Goal: Task Accomplishment & Management: Manage account settings

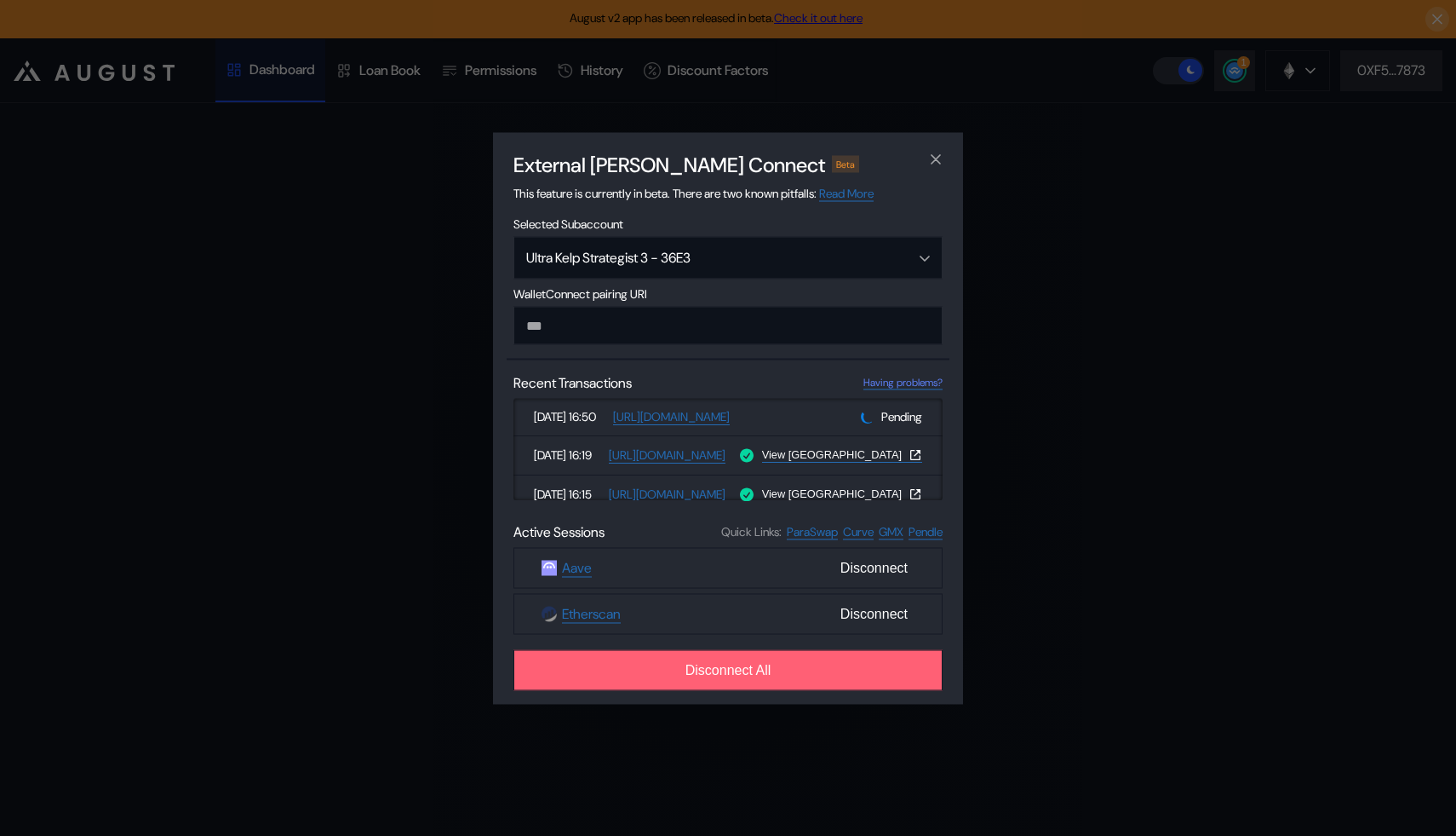
click at [746, 684] on button "Disconnect All" at bounding box center [728, 669] width 429 height 41
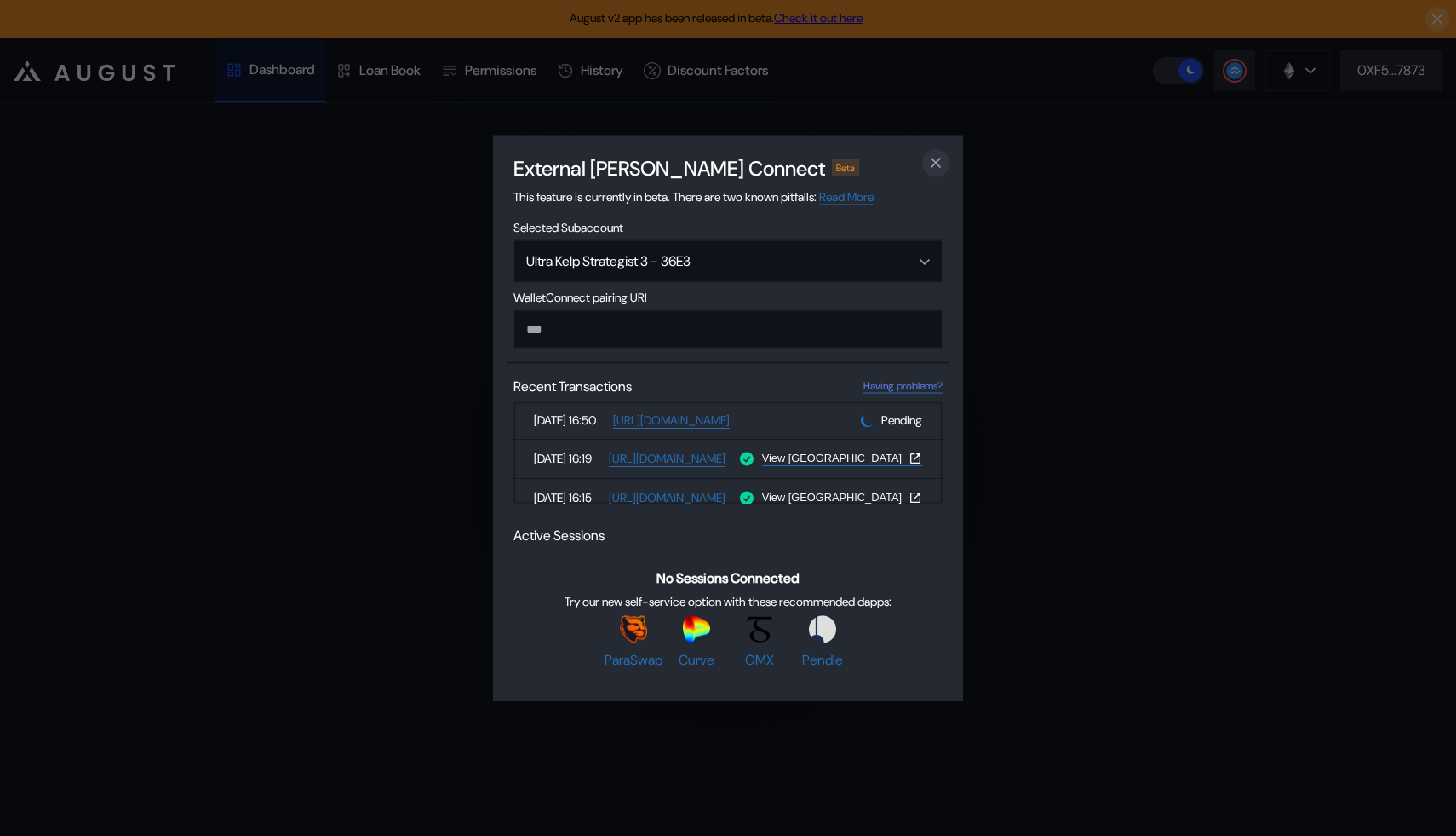
click at [928, 158] on icon "close modal" at bounding box center [935, 163] width 17 height 18
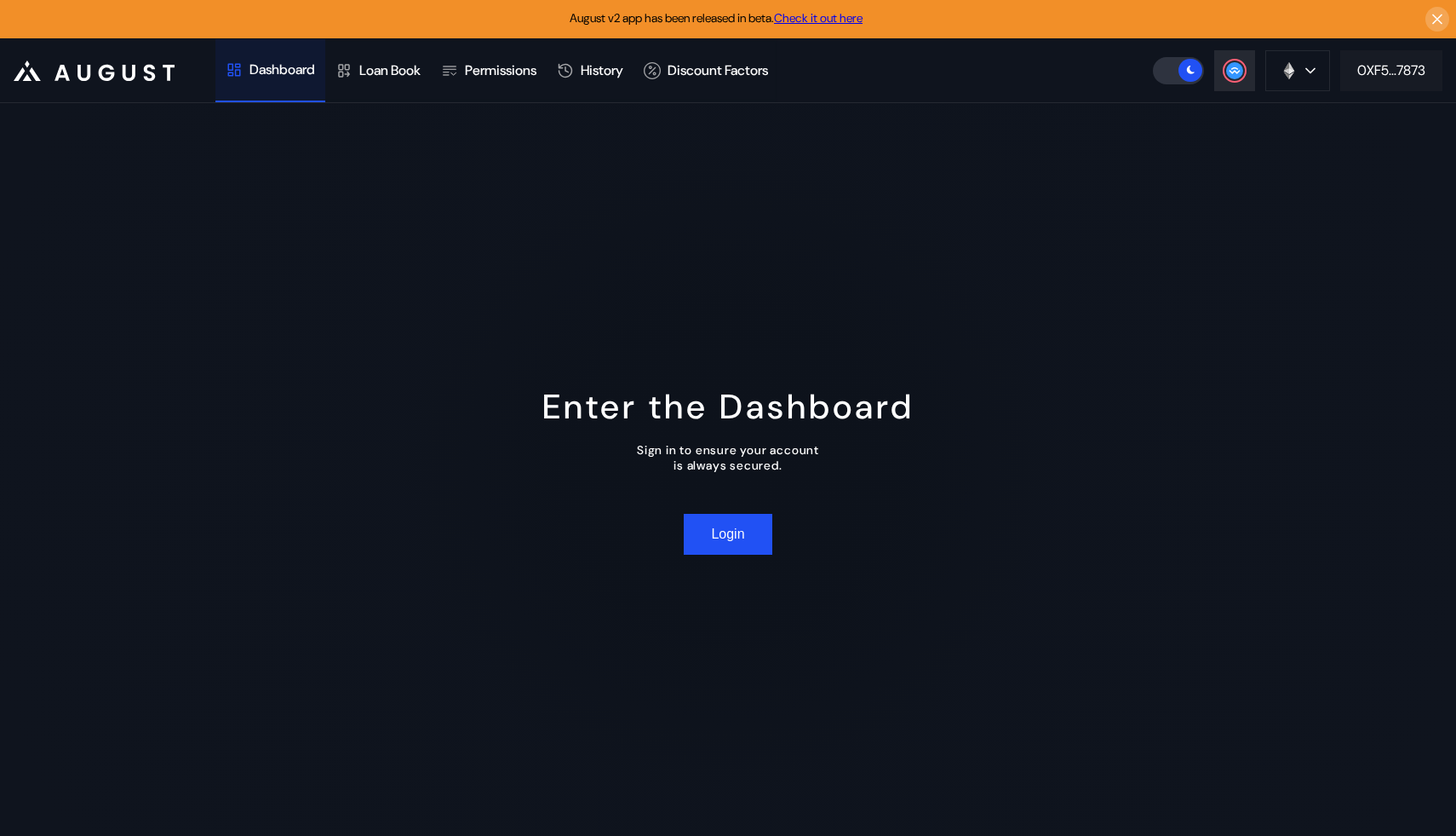
click at [1390, 62] on div "0XF5...7873" at bounding box center [1392, 70] width 68 height 18
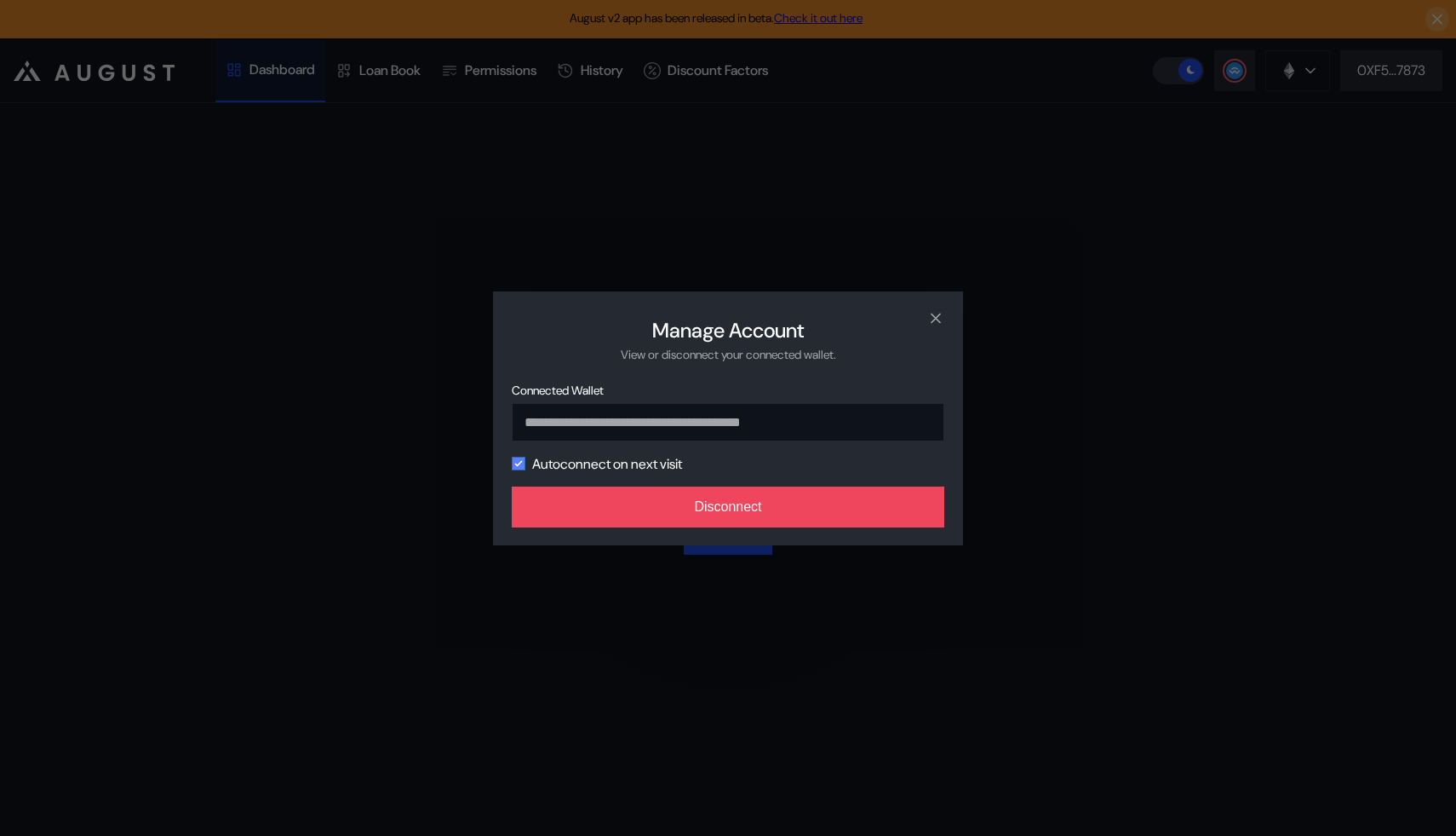
click at [516, 469] on icon "modal" at bounding box center [519, 463] width 11 height 11
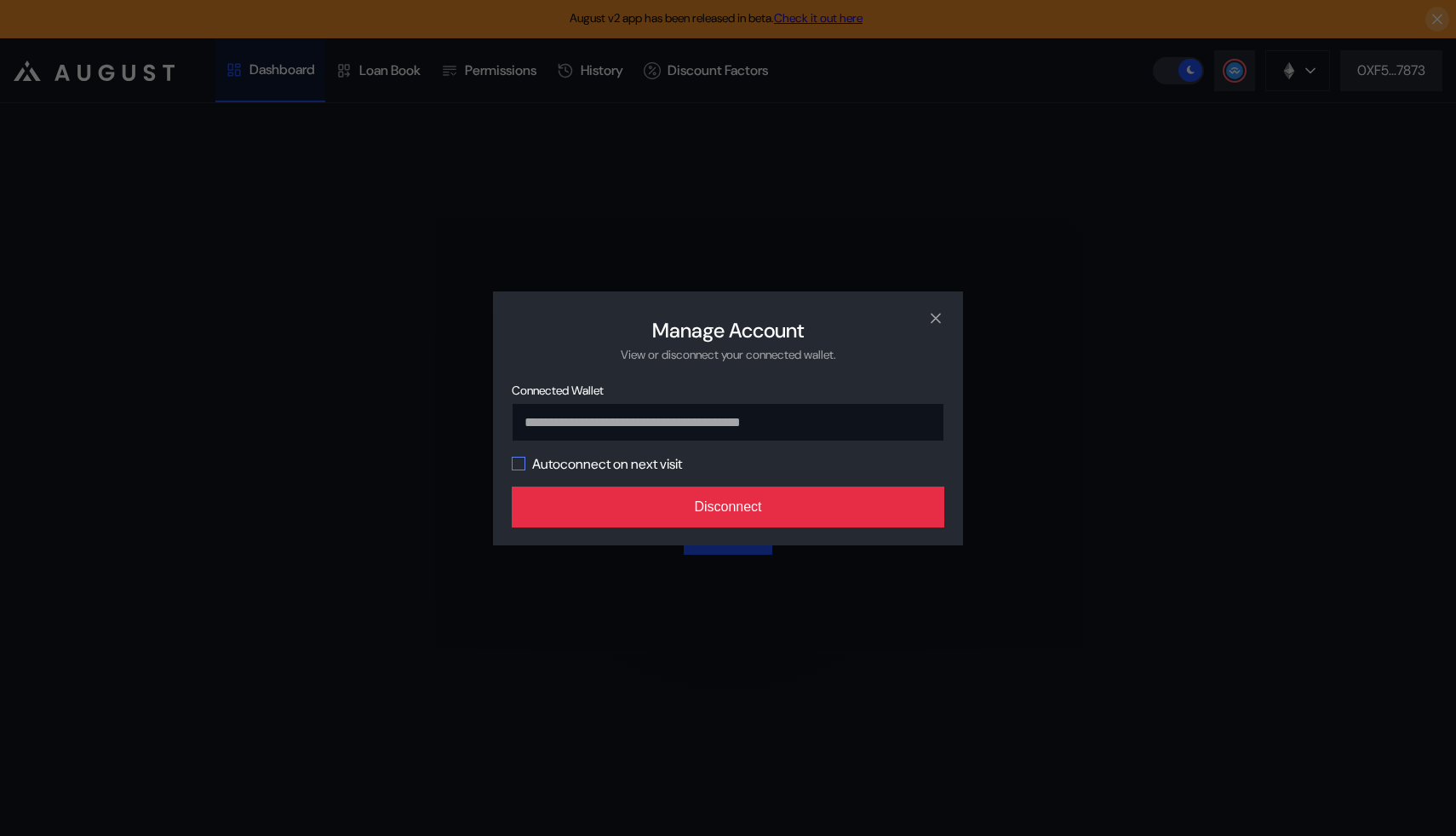
click at [608, 508] on button "Disconnect" at bounding box center [728, 507] width 432 height 41
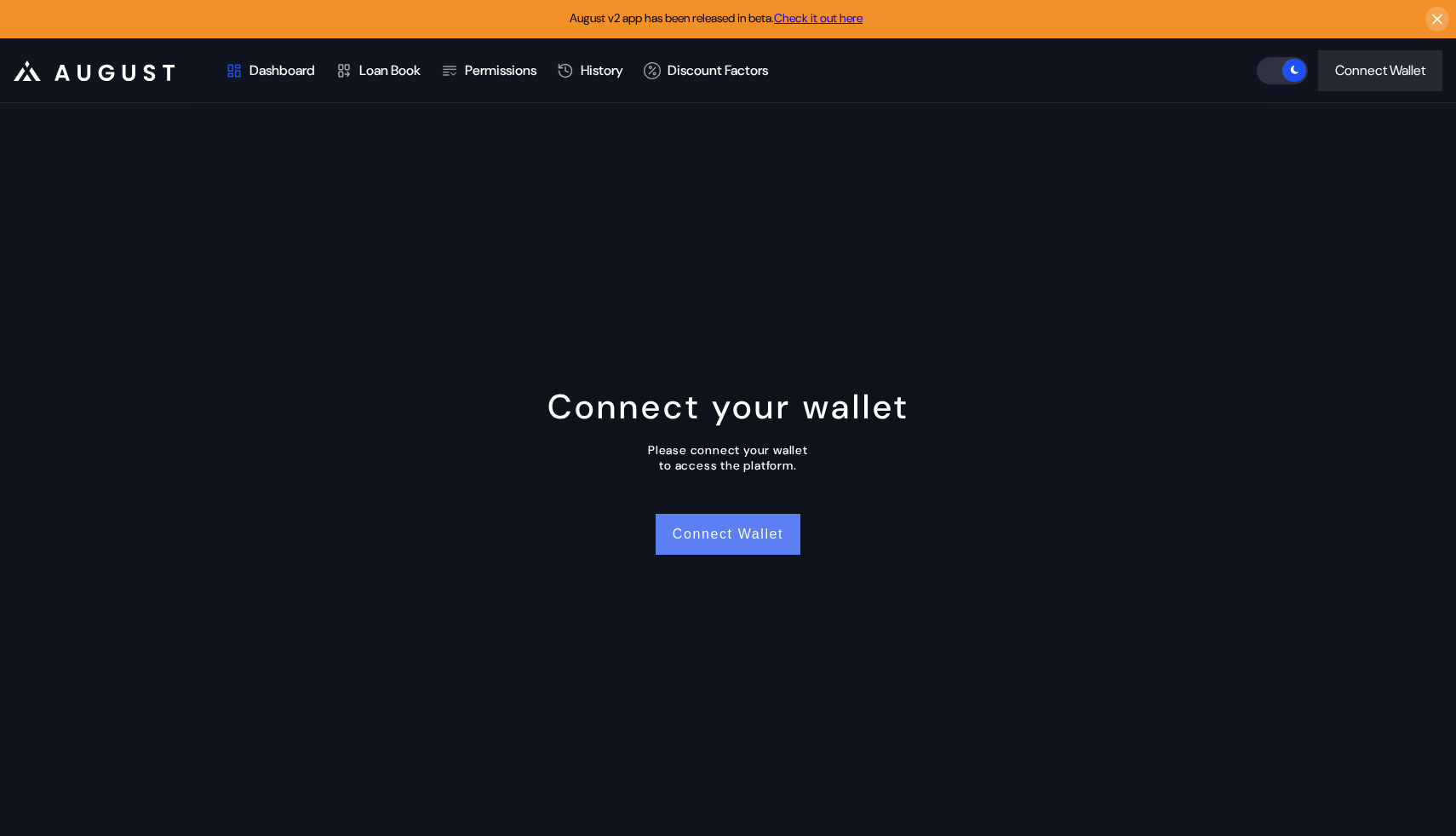
click at [721, 523] on button "Connect Wallet" at bounding box center [728, 534] width 145 height 41
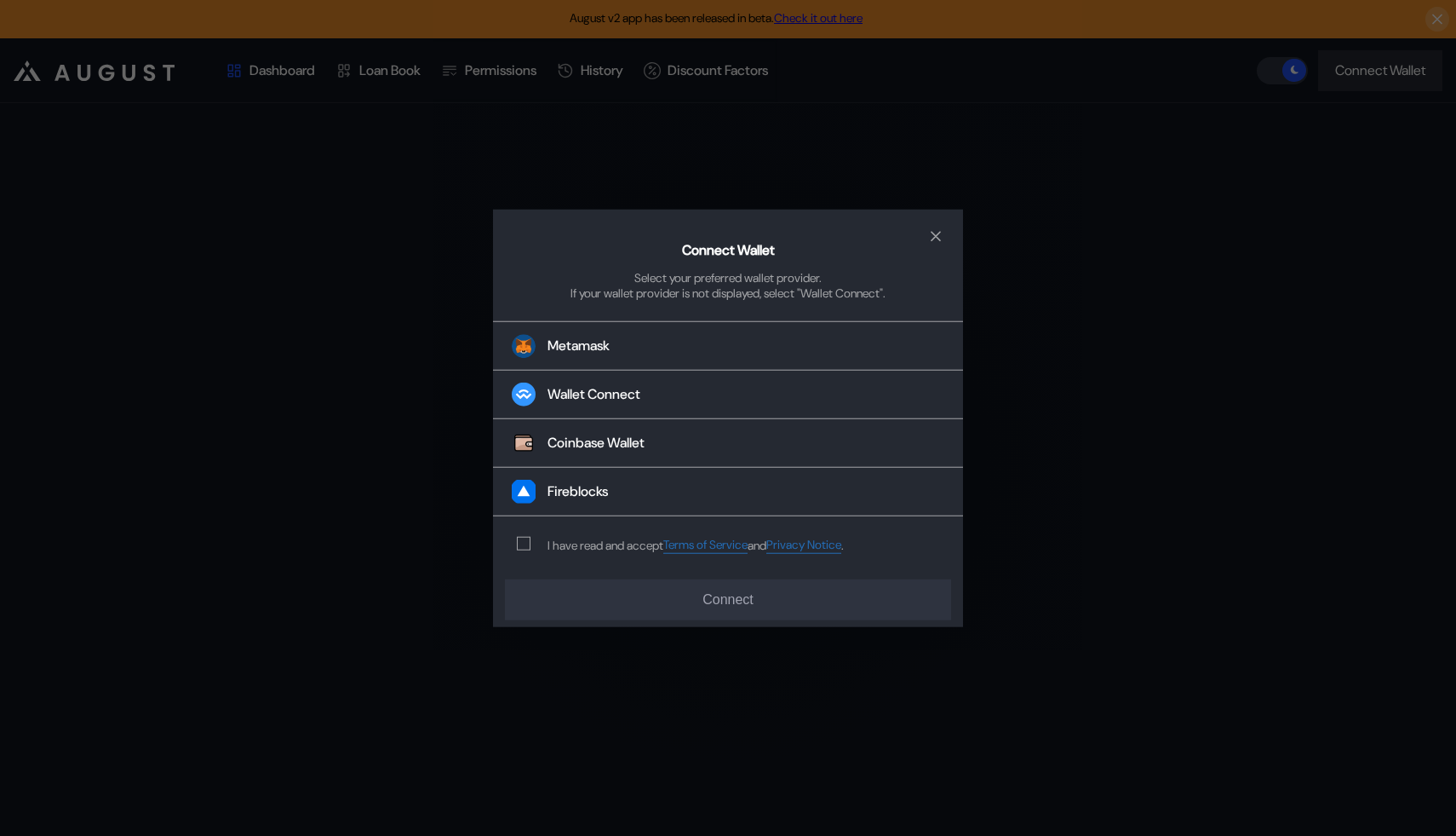
click at [535, 554] on div "I have read and accept Terms of Service and Privacy Notice ." at bounding box center [677, 545] width 368 height 56
click at [530, 551] on div "I have read and accept Terms of Service and Privacy Notice ." at bounding box center [677, 545] width 368 height 56
click at [527, 549] on span "modal" at bounding box center [524, 544] width 12 height 12
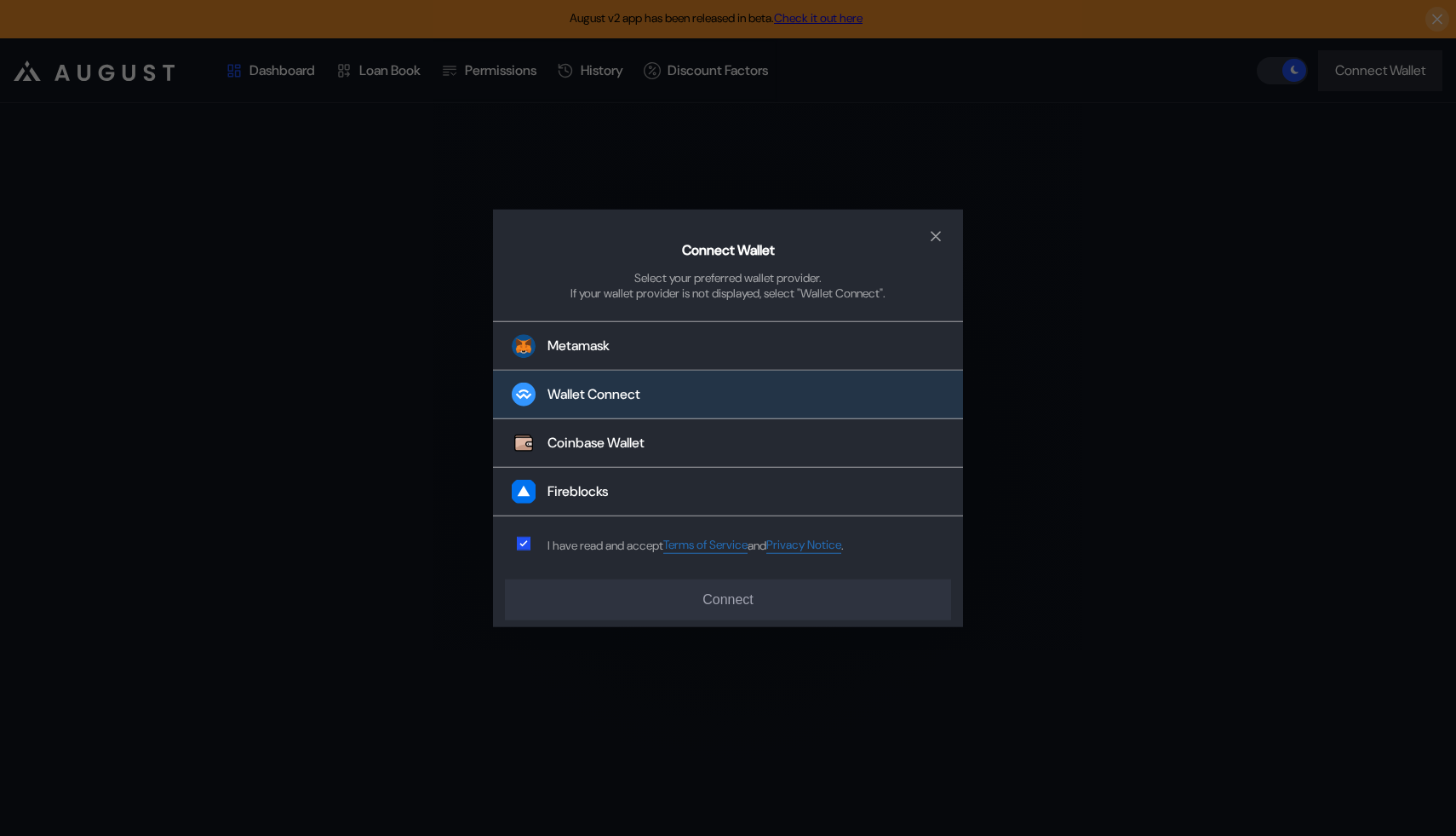
click at [600, 380] on button "Wallet Connect" at bounding box center [728, 395] width 470 height 49
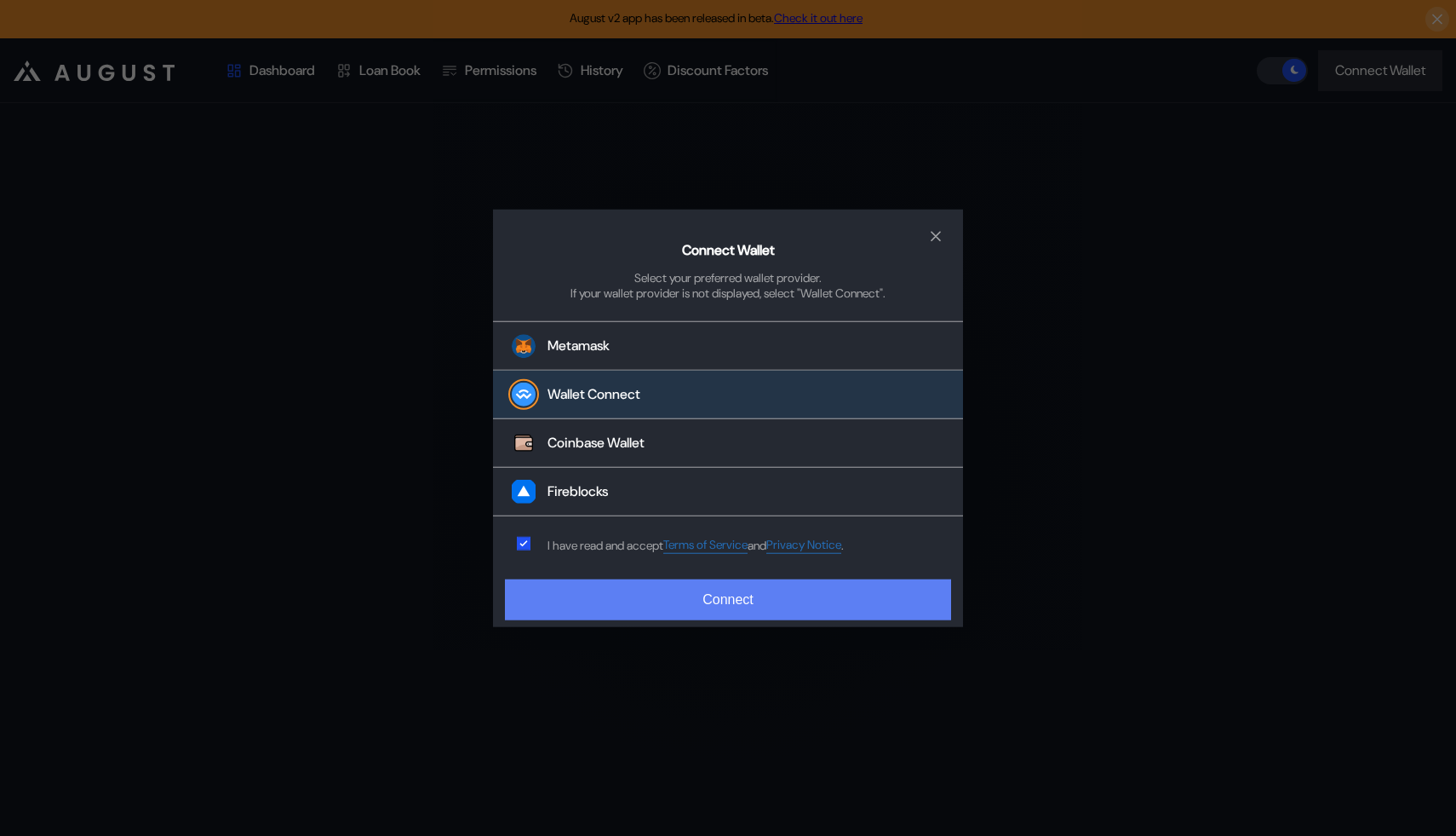
click at [688, 596] on button "Connect" at bounding box center [728, 599] width 447 height 41
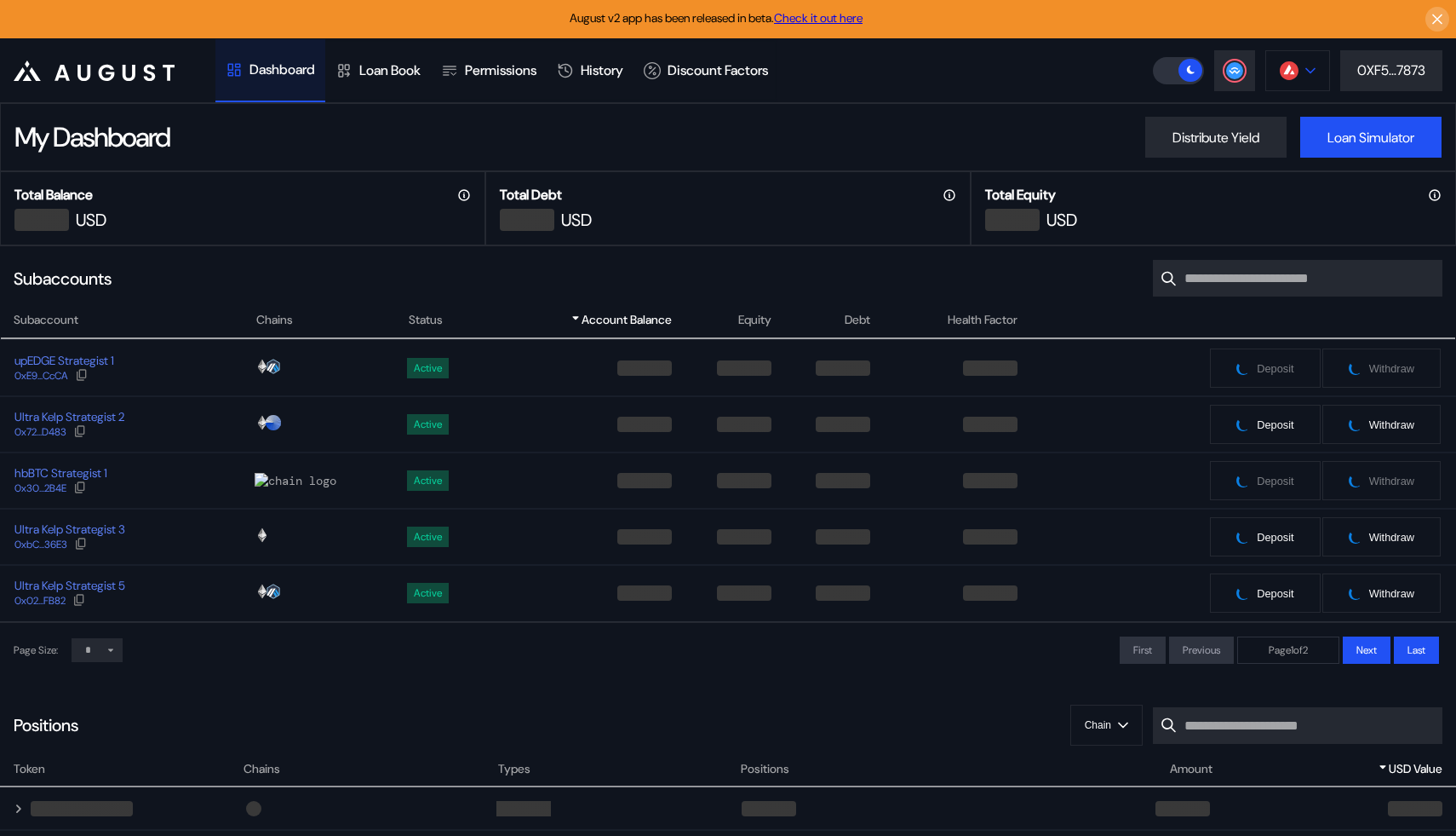
click at [1302, 66] on button at bounding box center [1297, 71] width 64 height 41
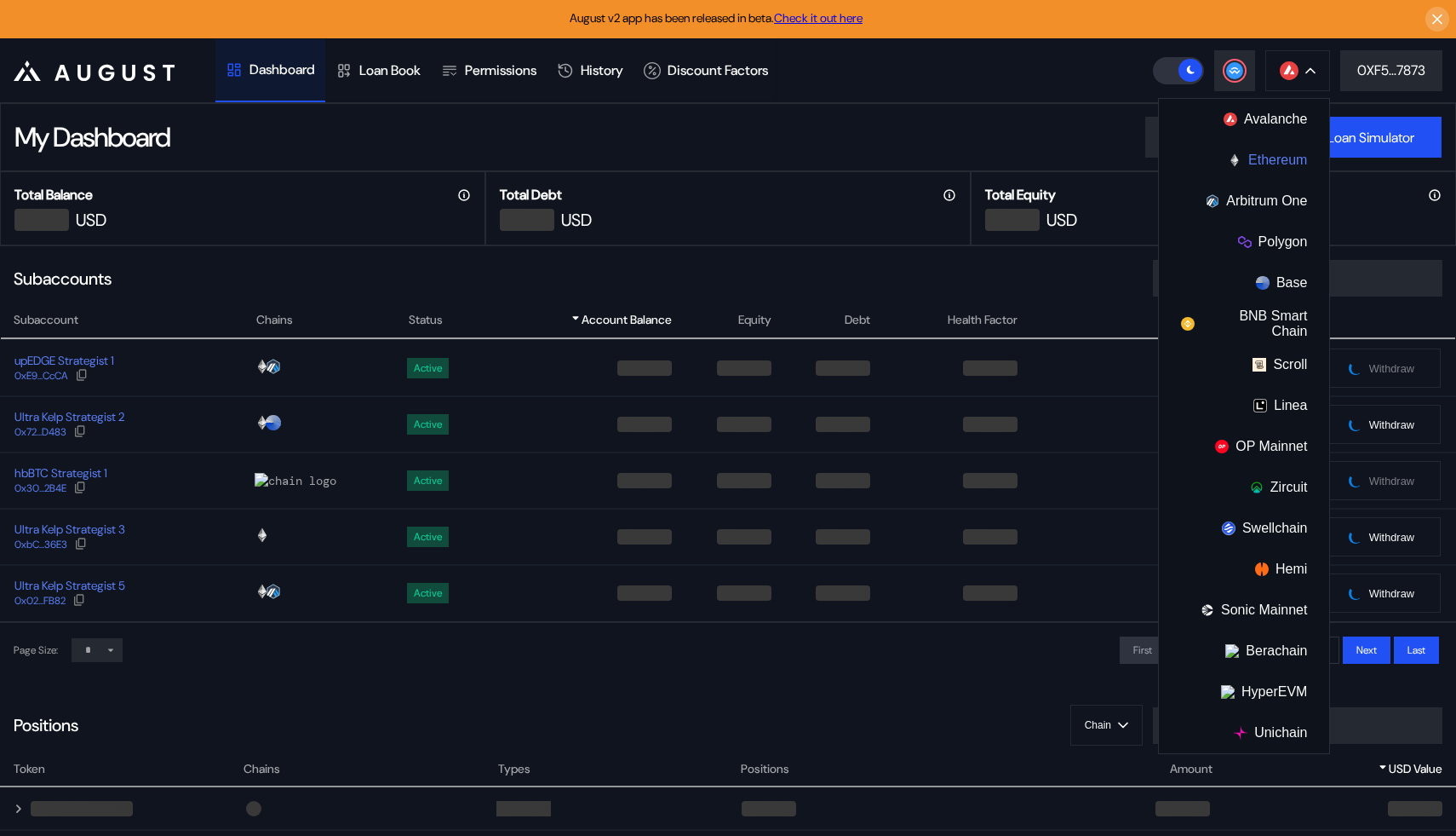
click at [1253, 162] on button "Ethereum" at bounding box center [1244, 160] width 170 height 41
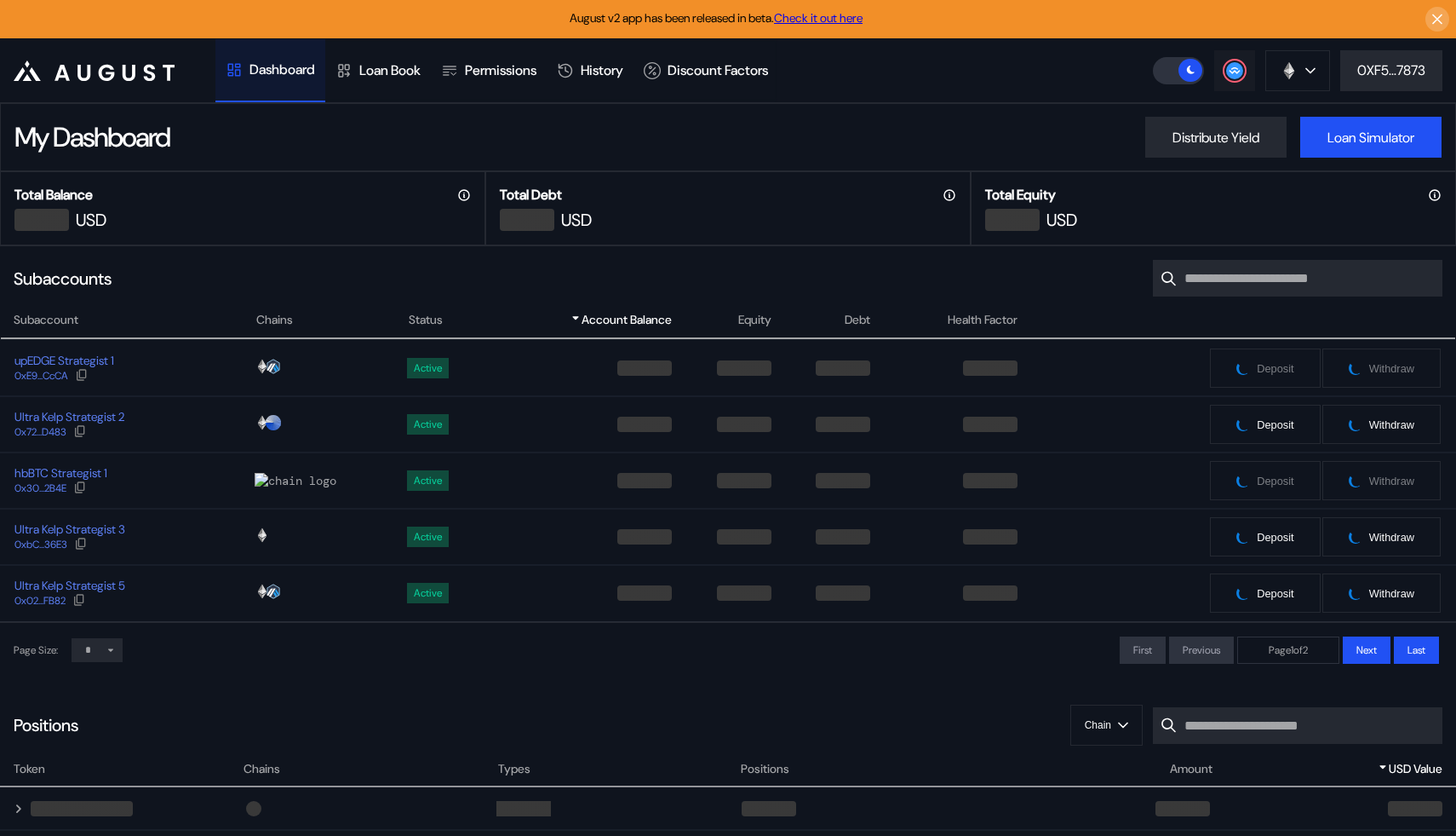
click at [1236, 82] on button at bounding box center [1235, 71] width 41 height 41
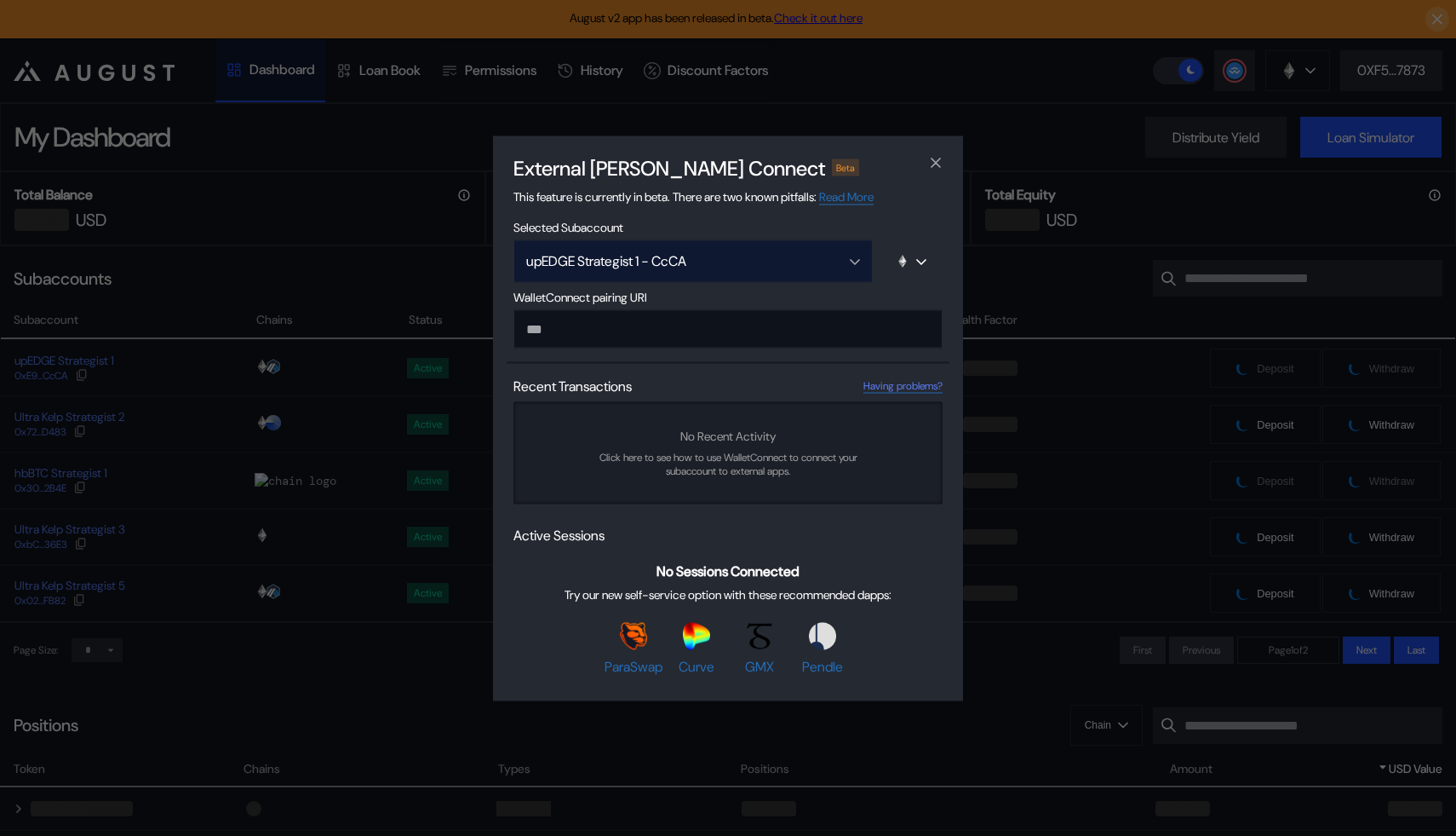
click at [790, 249] on button "upEDGE Strategist 1 - CcCA" at bounding box center [693, 260] width 359 height 42
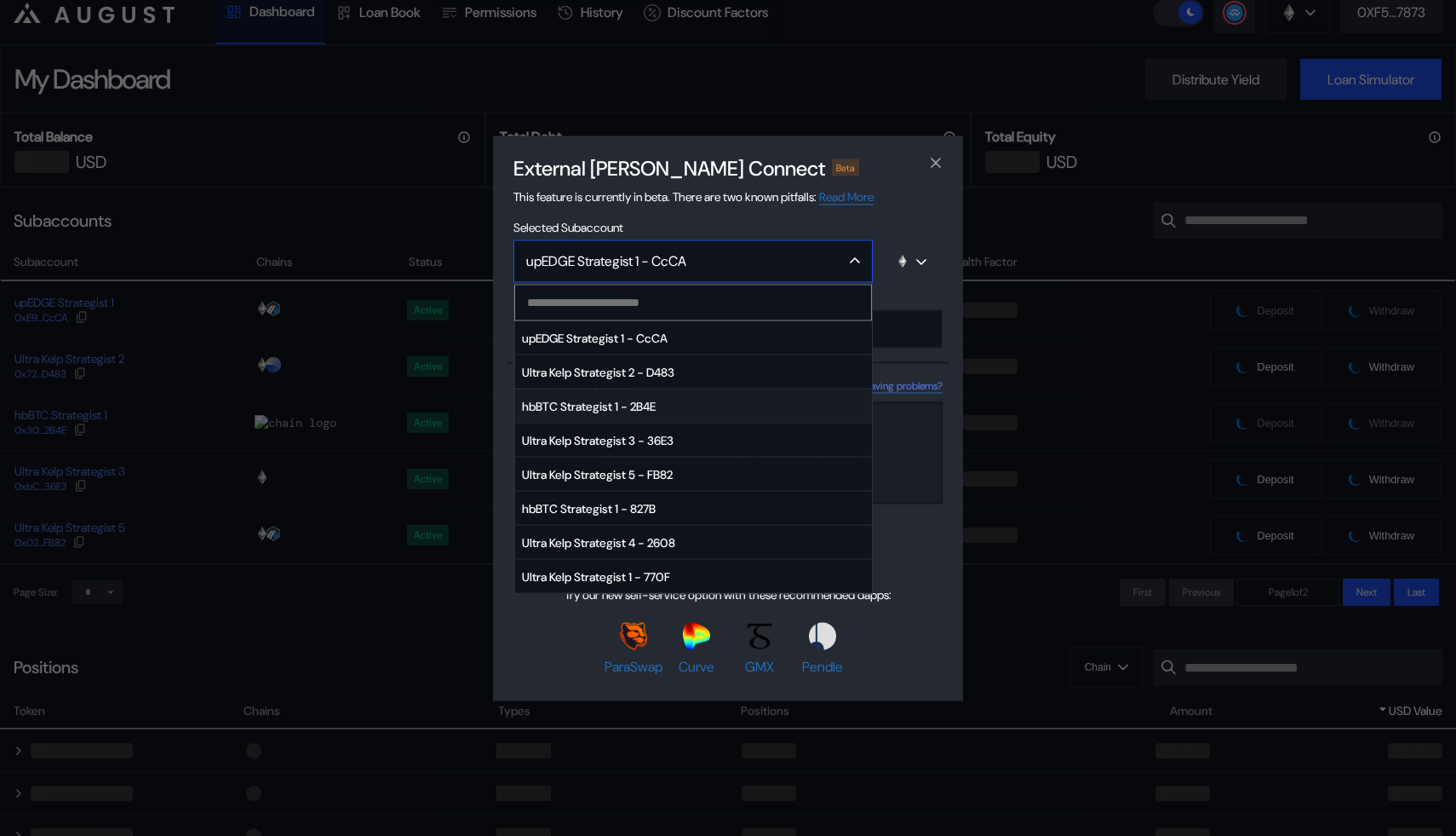
scroll to position [57, 0]
click at [655, 447] on span "Ultra Kelp Strategist 3 - 36E3" at bounding box center [694, 441] width 356 height 34
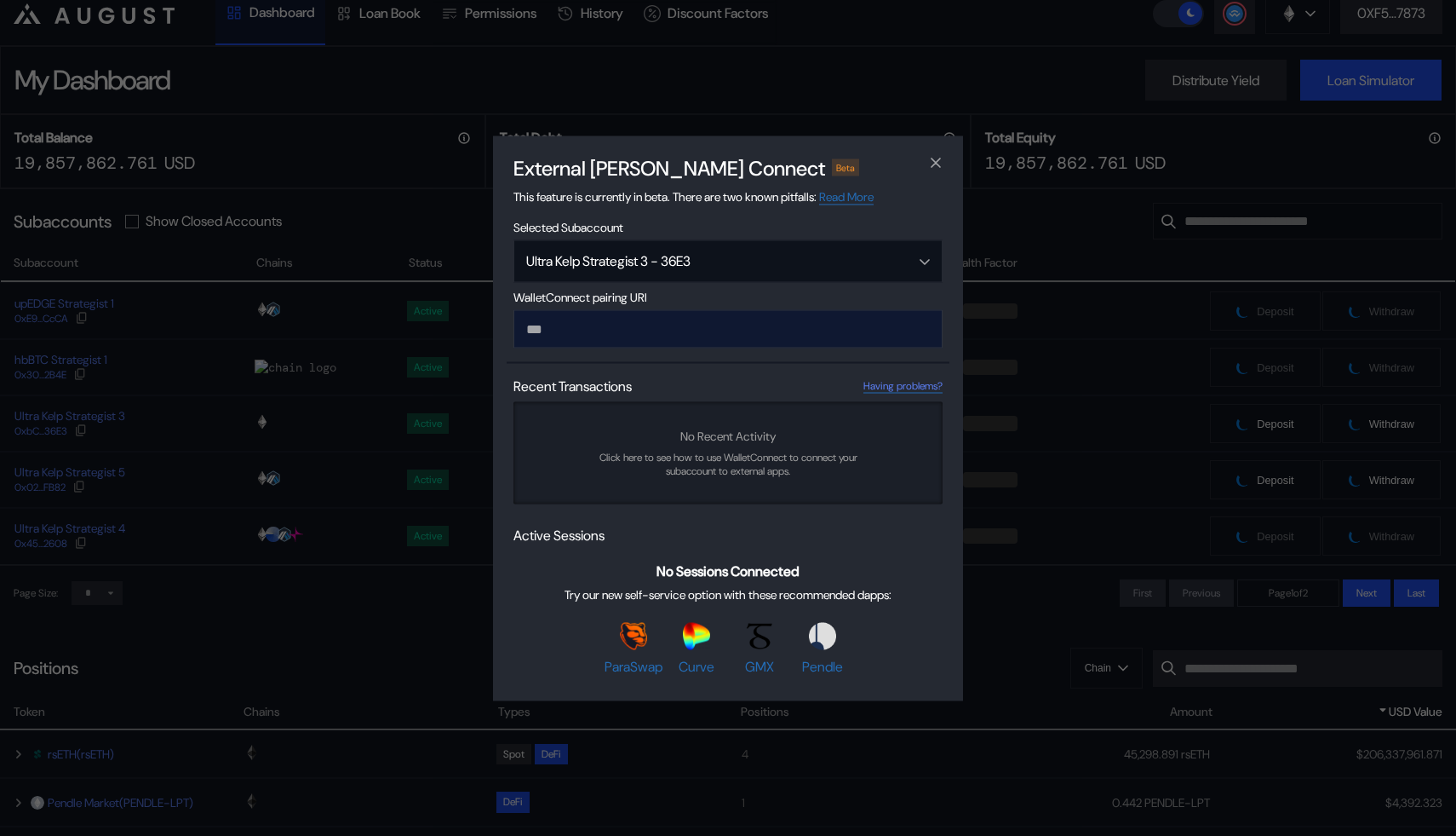
click at [580, 334] on input "modal" at bounding box center [728, 328] width 429 height 38
paste input "**********"
type input "**********"
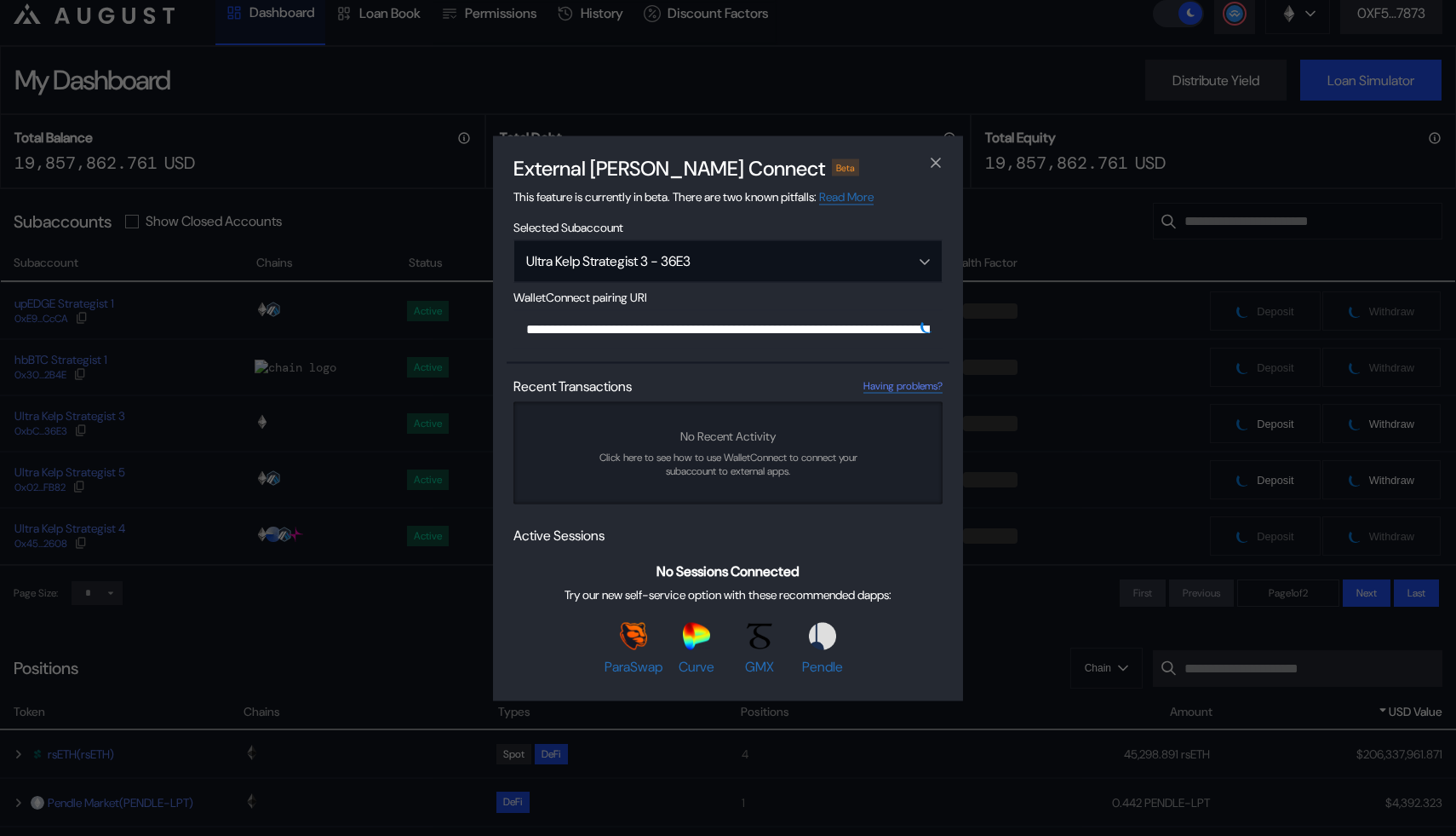
scroll to position [0, 1007]
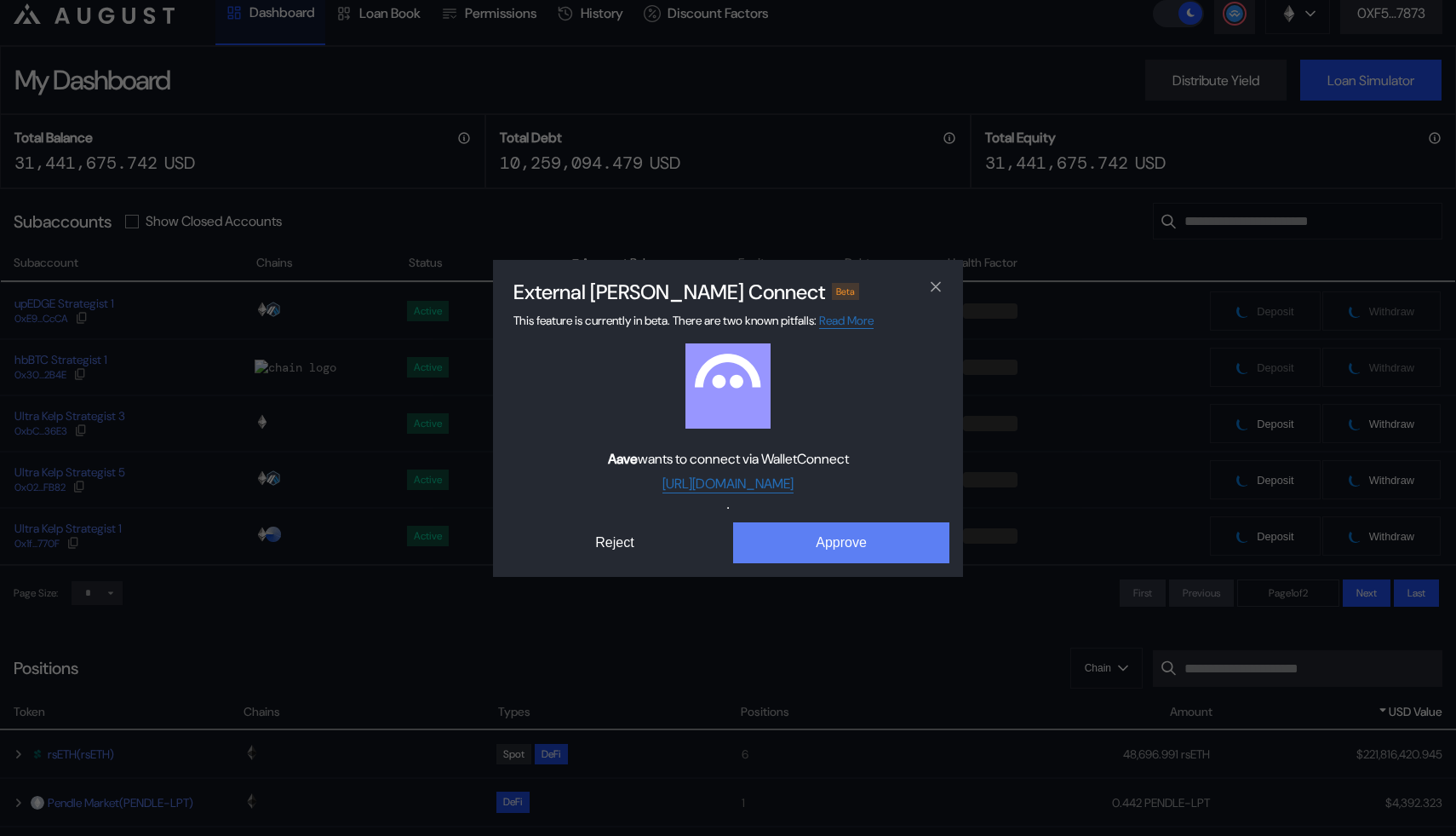
click at [812, 530] on button "Approve" at bounding box center [841, 543] width 216 height 41
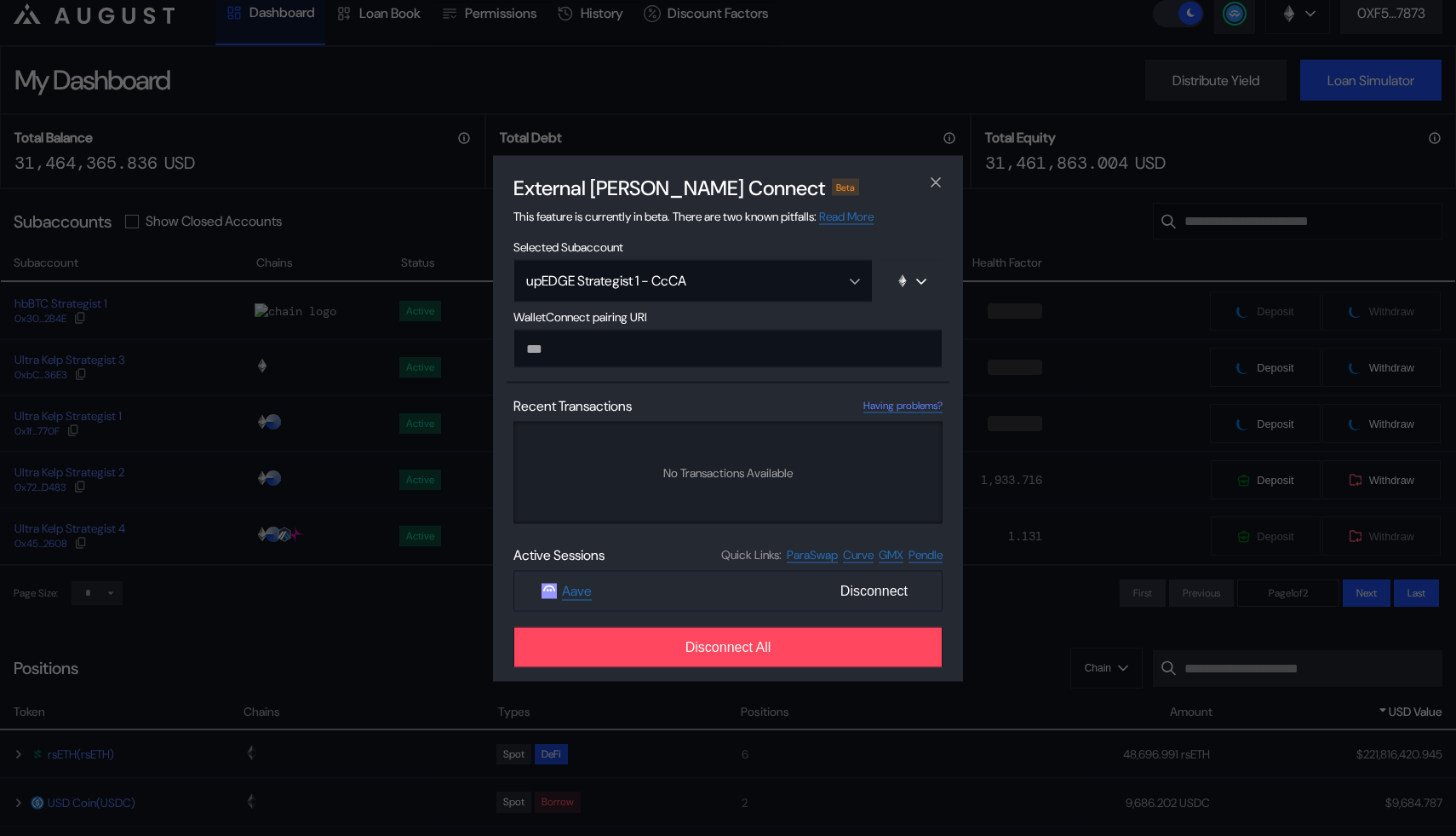
click at [739, 627] on li "Disconnect All" at bounding box center [728, 642] width 429 height 51
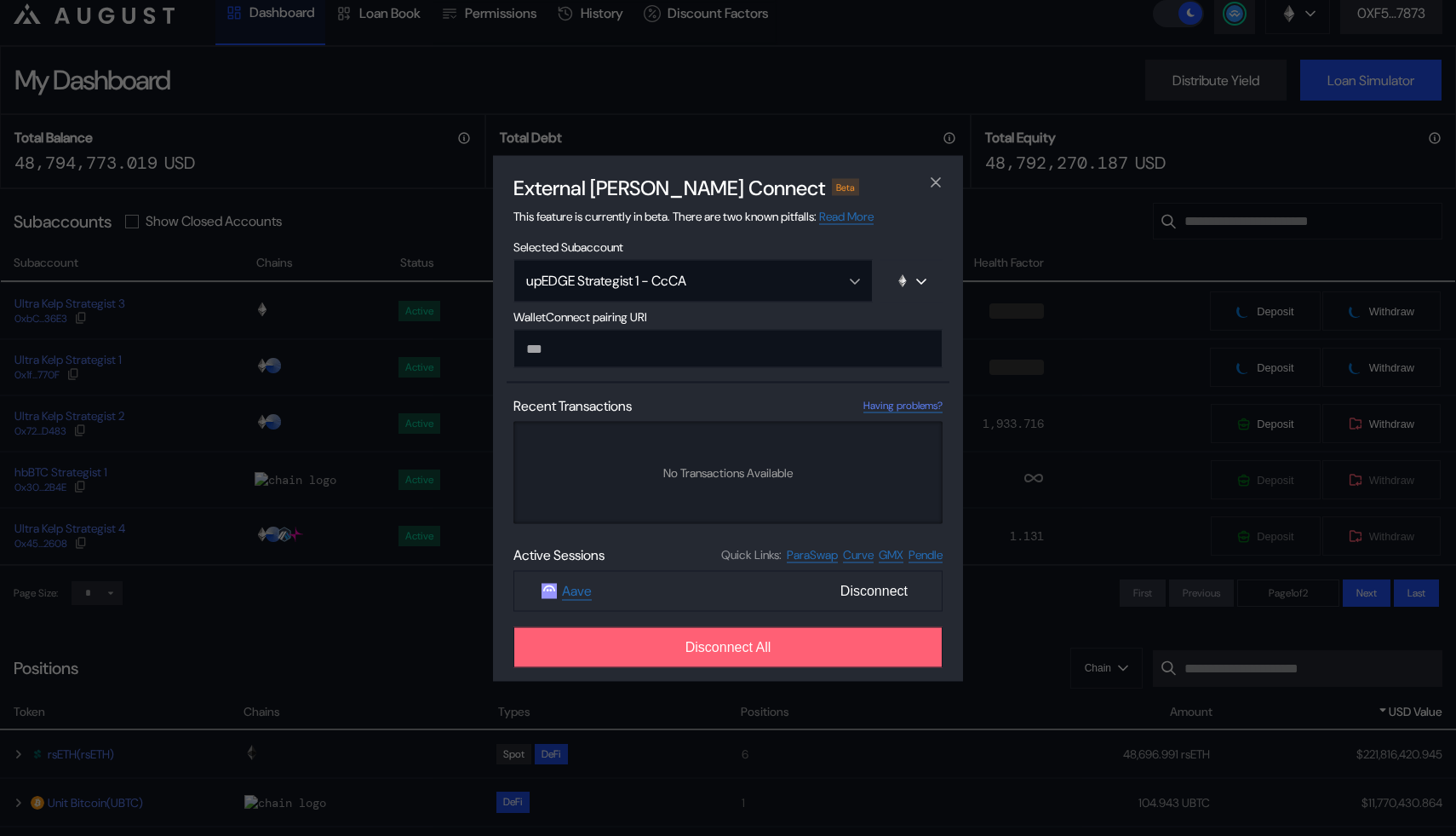
click at [723, 644] on span "Disconnect All" at bounding box center [728, 646] width 86 height 15
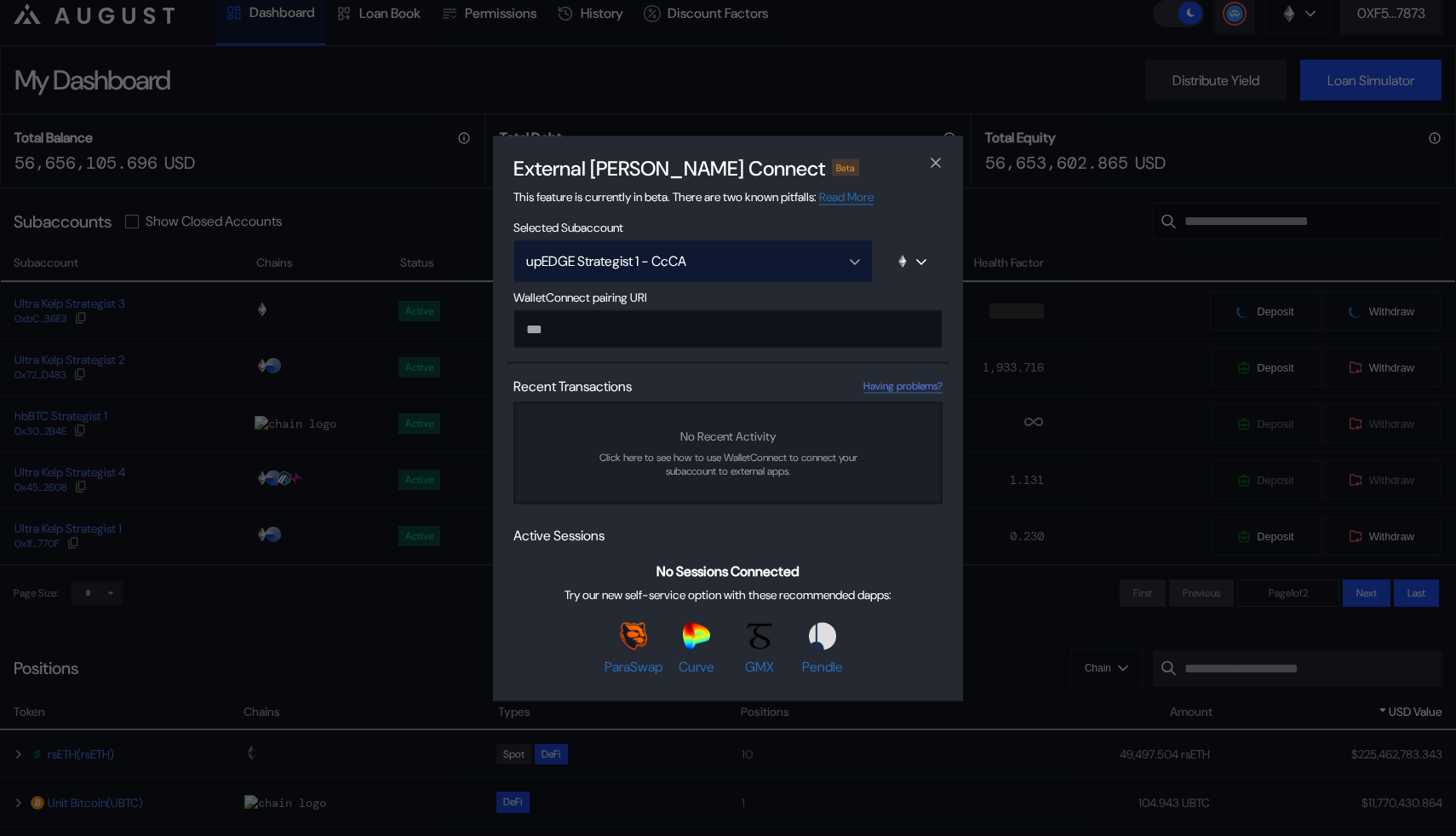
click at [679, 260] on div "upEDGE Strategist 1 - CcCA" at bounding box center [674, 261] width 297 height 18
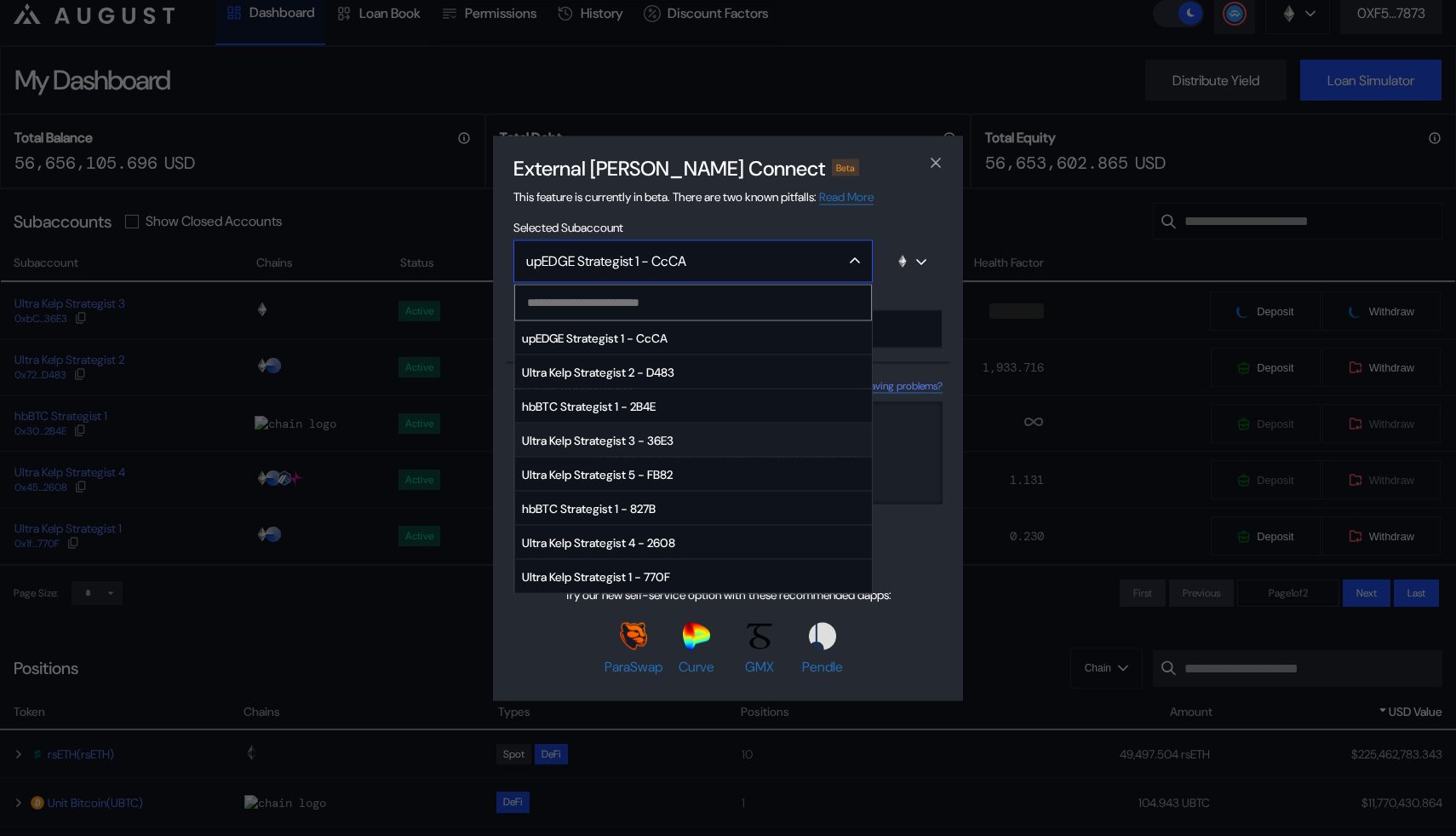
click at [694, 444] on span "Ultra Kelp Strategist 3 - 36E3" at bounding box center [694, 441] width 356 height 34
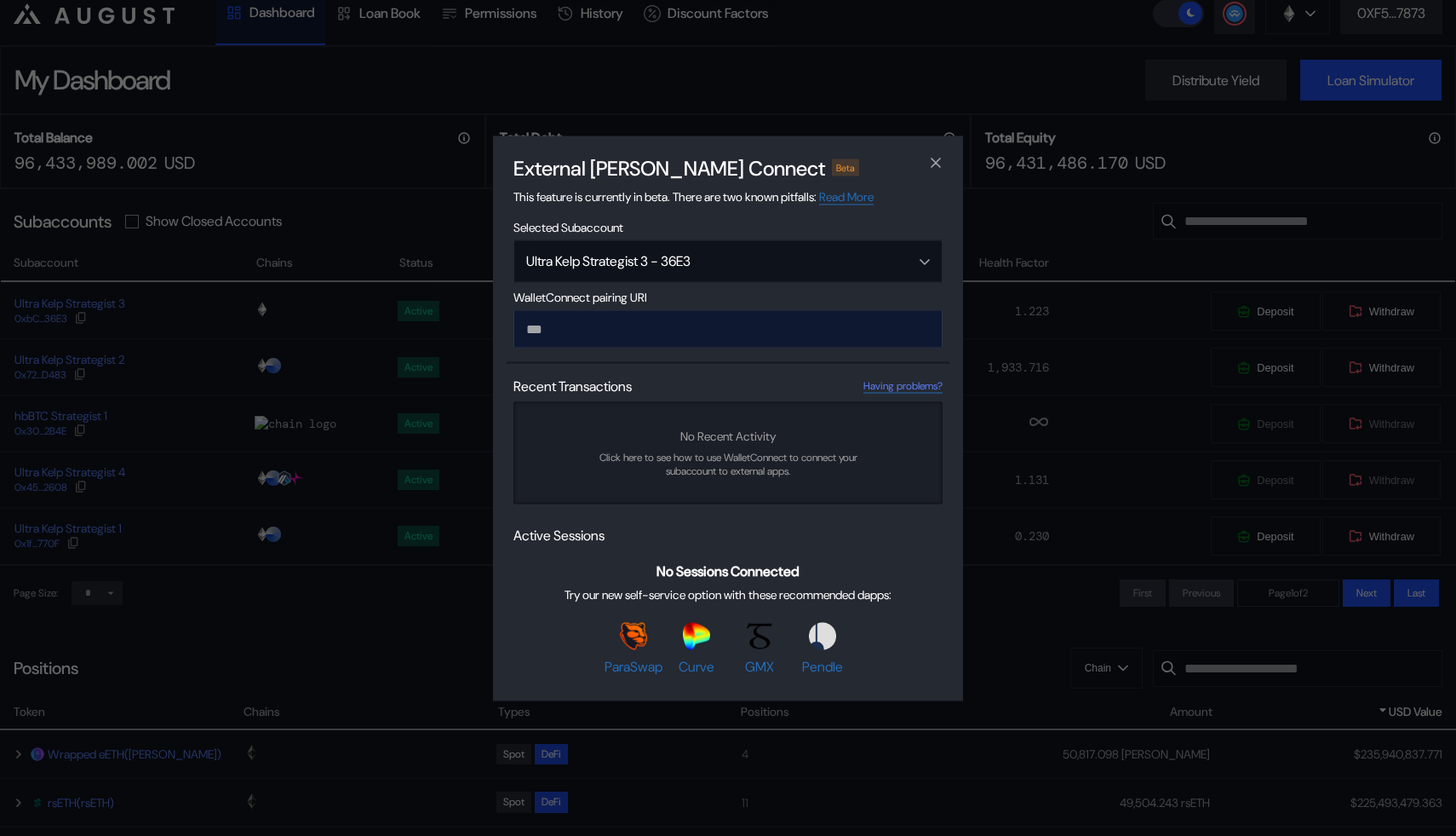
click at [574, 333] on input "modal" at bounding box center [728, 328] width 429 height 38
paste input "**********"
type input "**********"
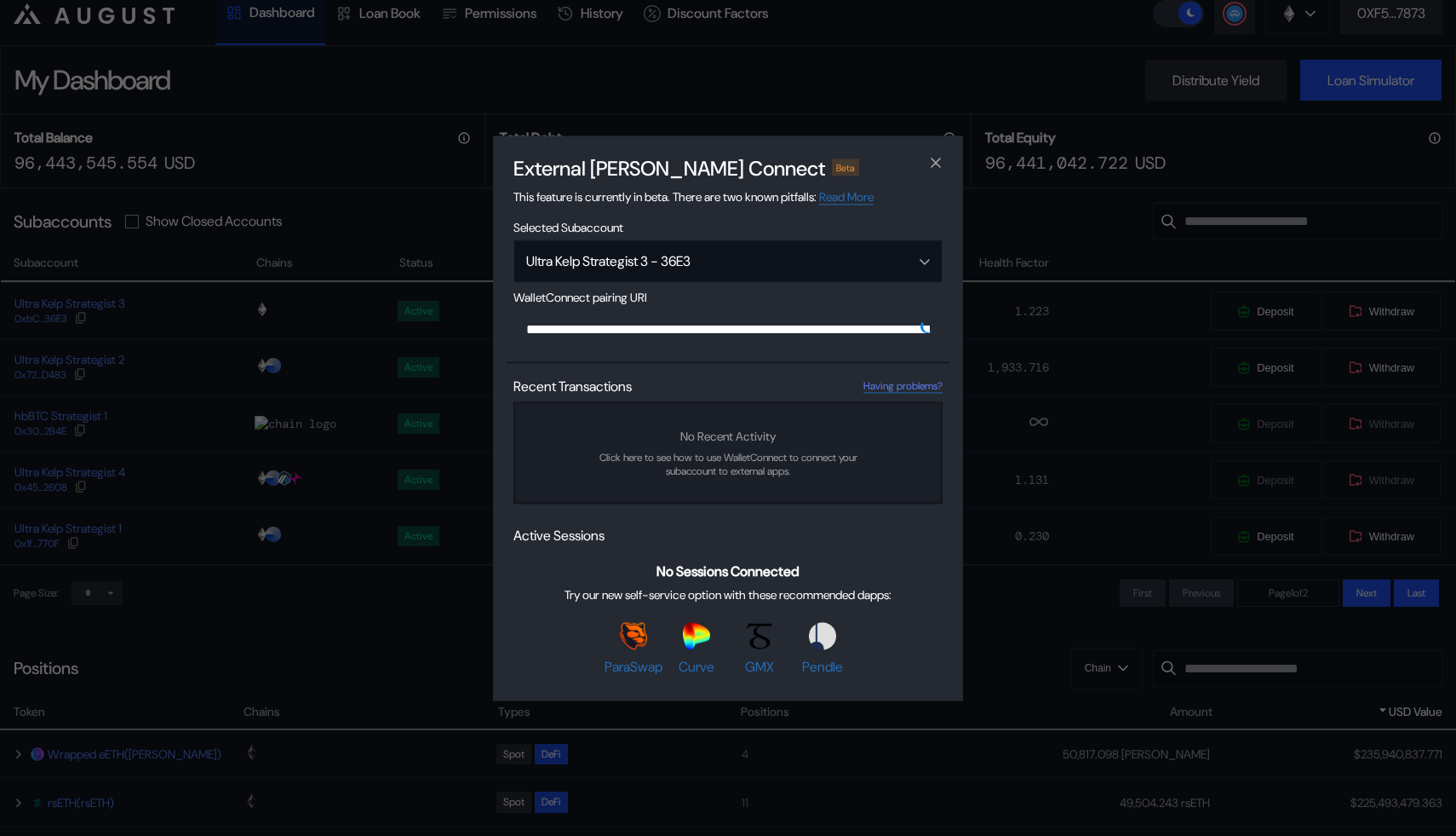
scroll to position [0, 1024]
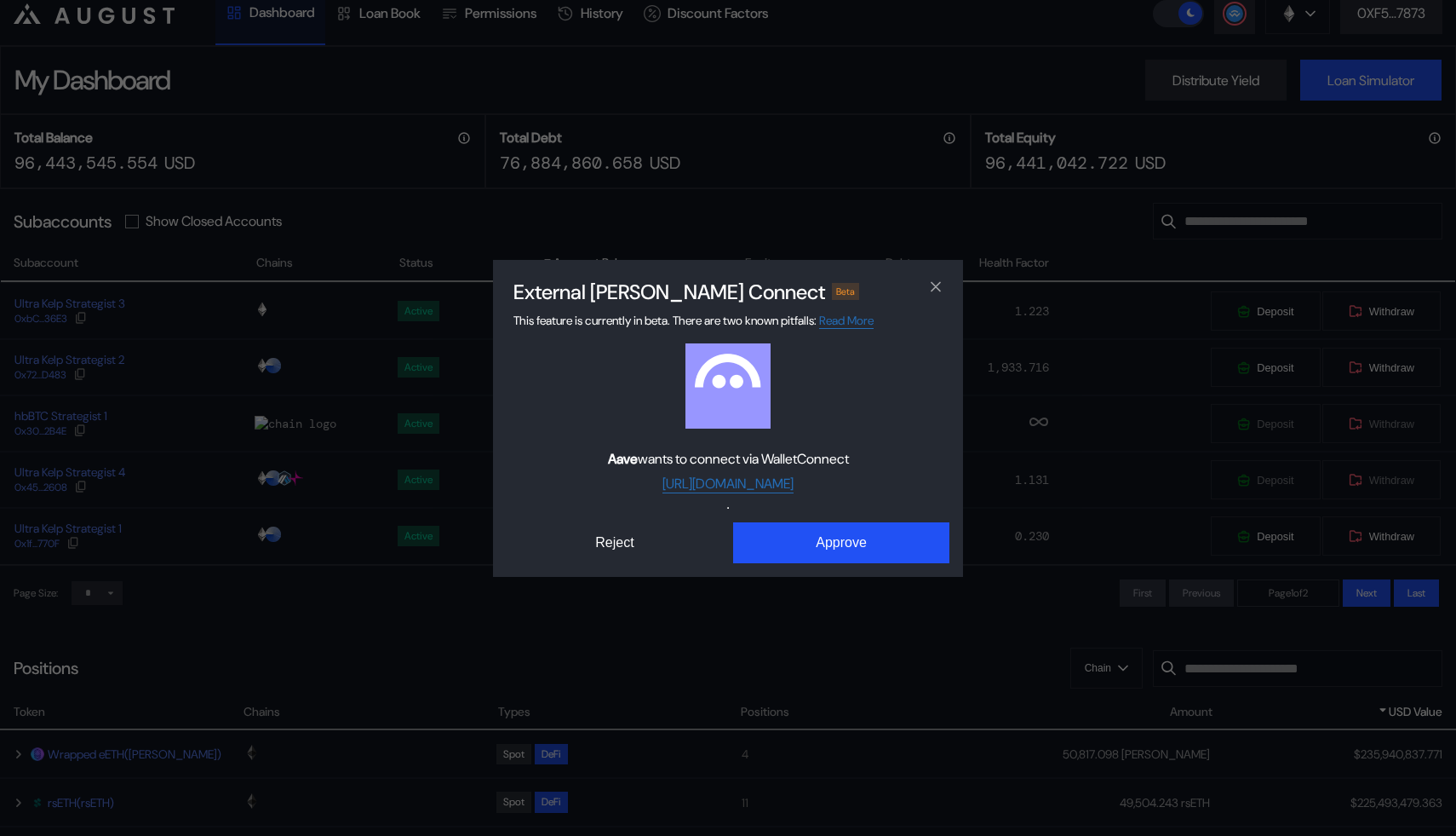
click at [826, 519] on div "Aave wants to connect via WalletConnect https://app.aave.com Reject Approve" at bounding box center [728, 453] width 443 height 220
click at [820, 523] on button "Approve" at bounding box center [841, 543] width 216 height 41
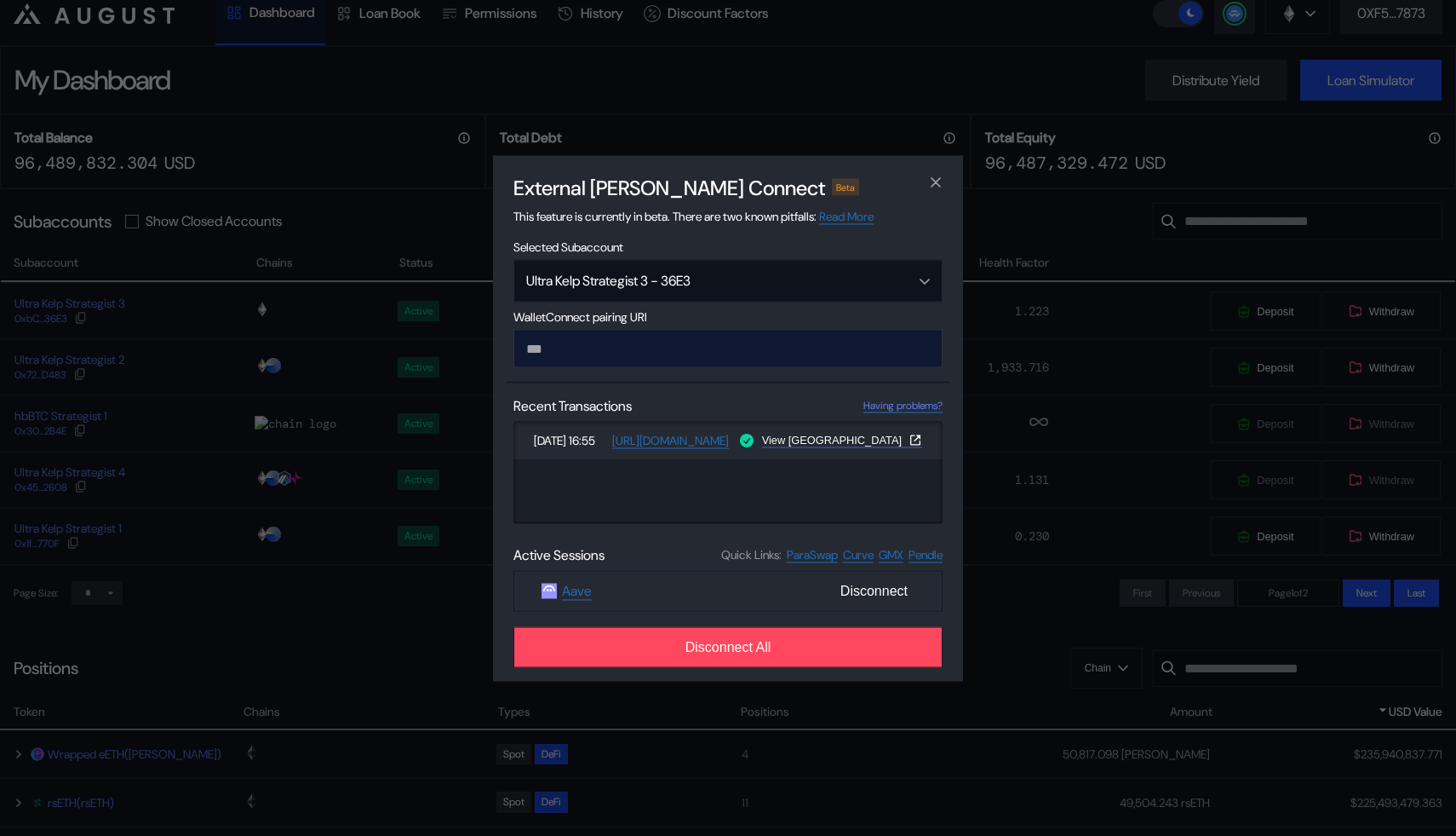
paste input "**********"
type input "**********"
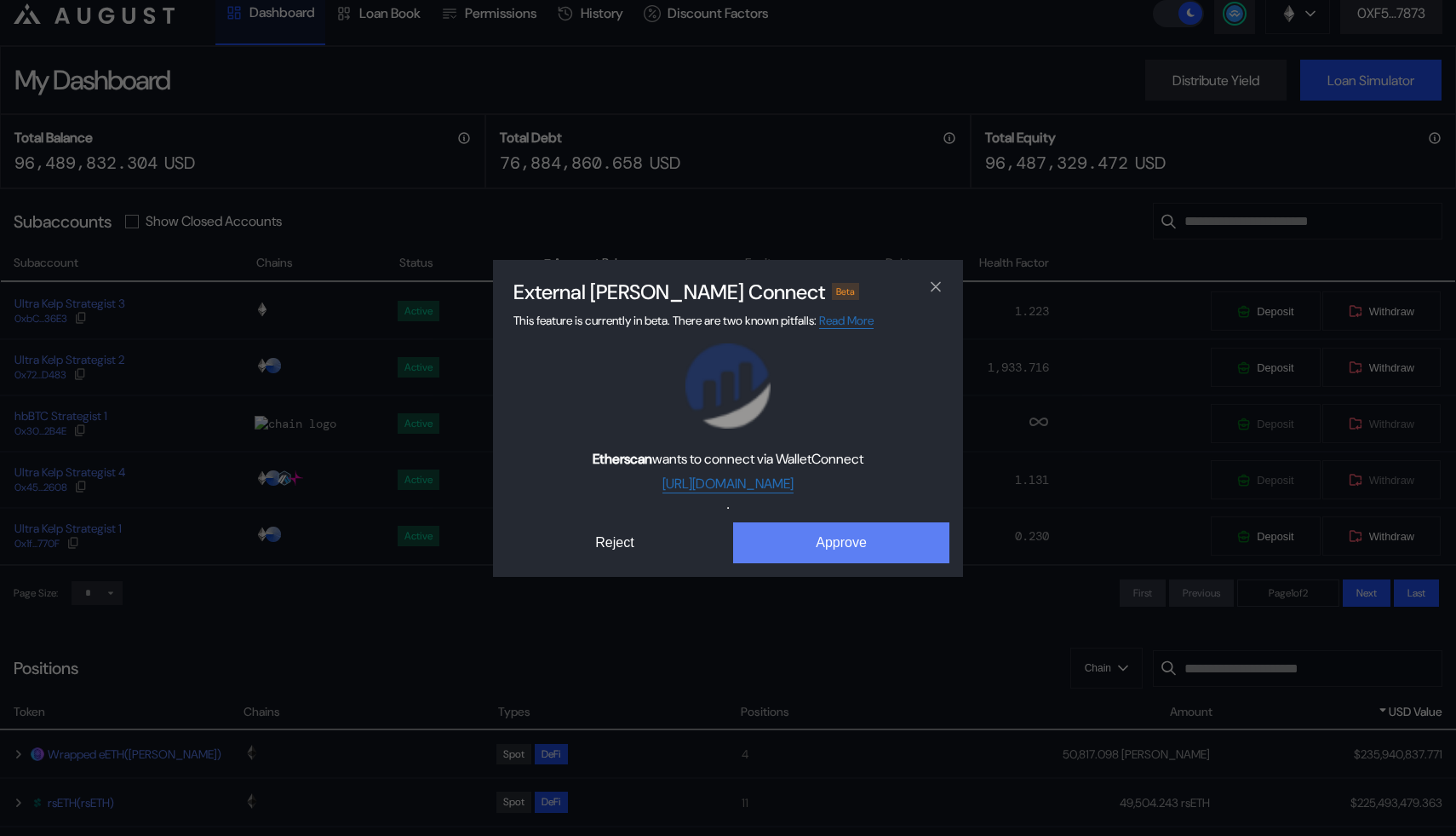
click at [796, 543] on button "Approve" at bounding box center [841, 543] width 216 height 41
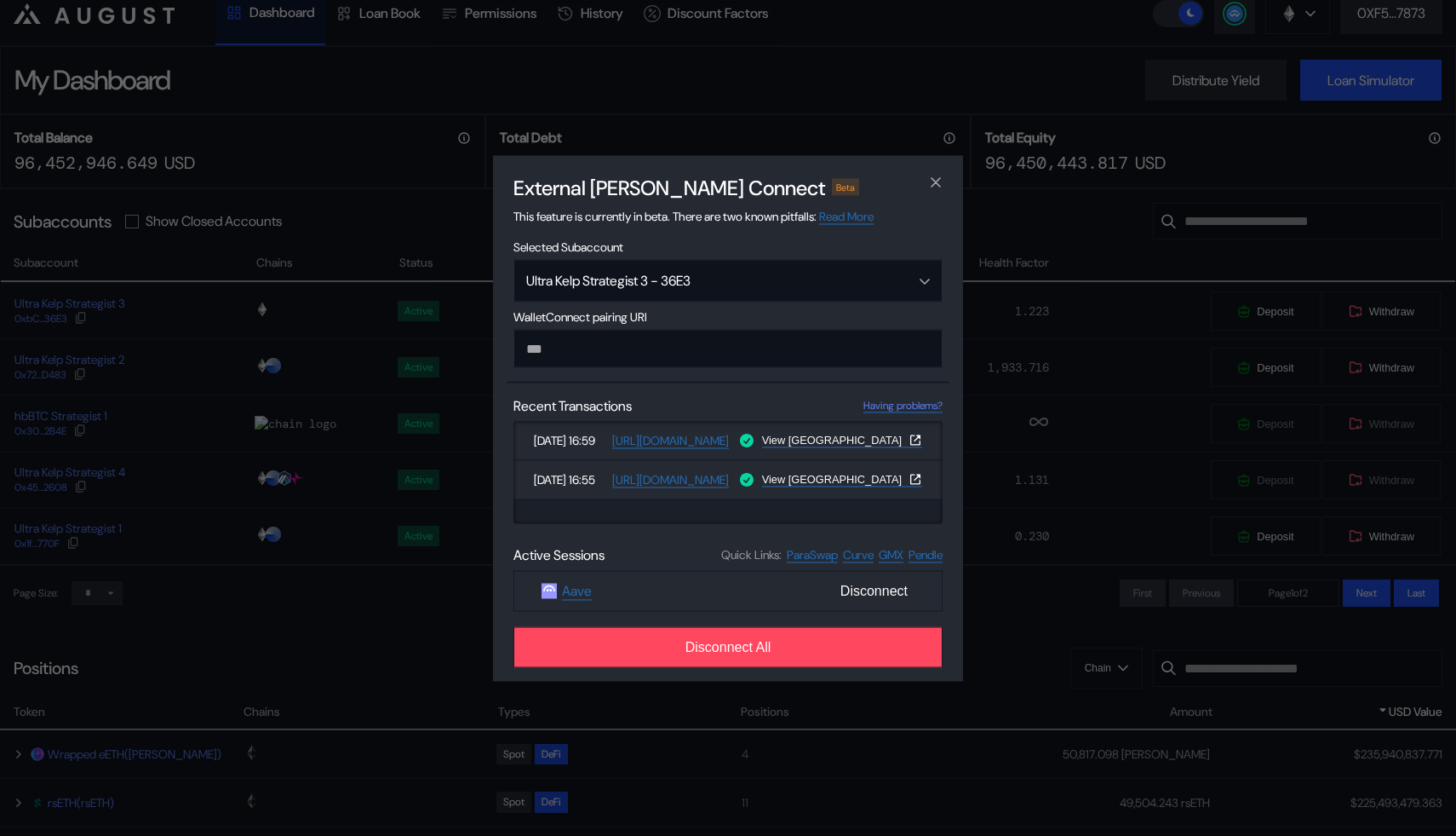
type input "**********"
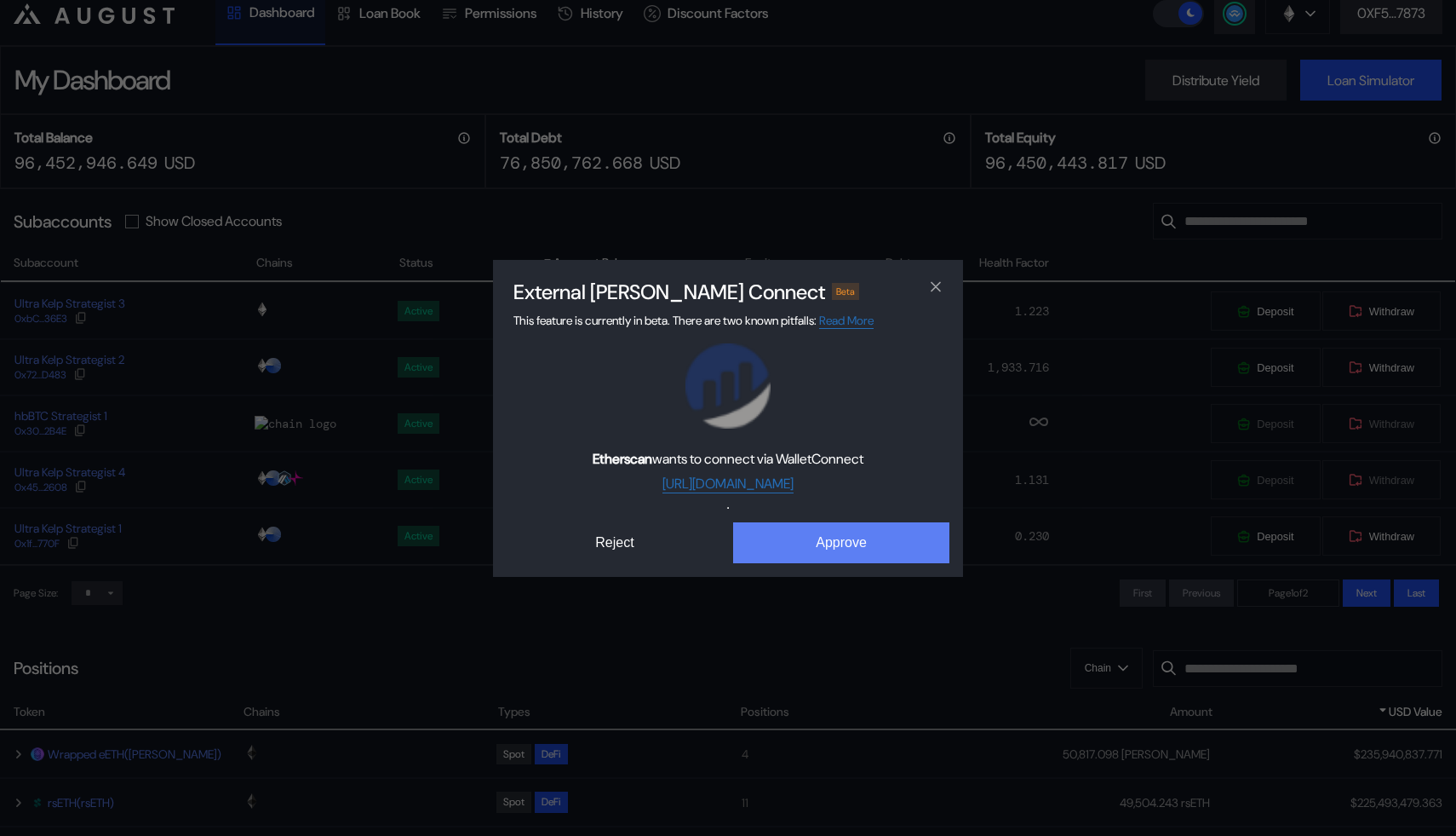
click at [822, 547] on button "Approve" at bounding box center [841, 543] width 216 height 41
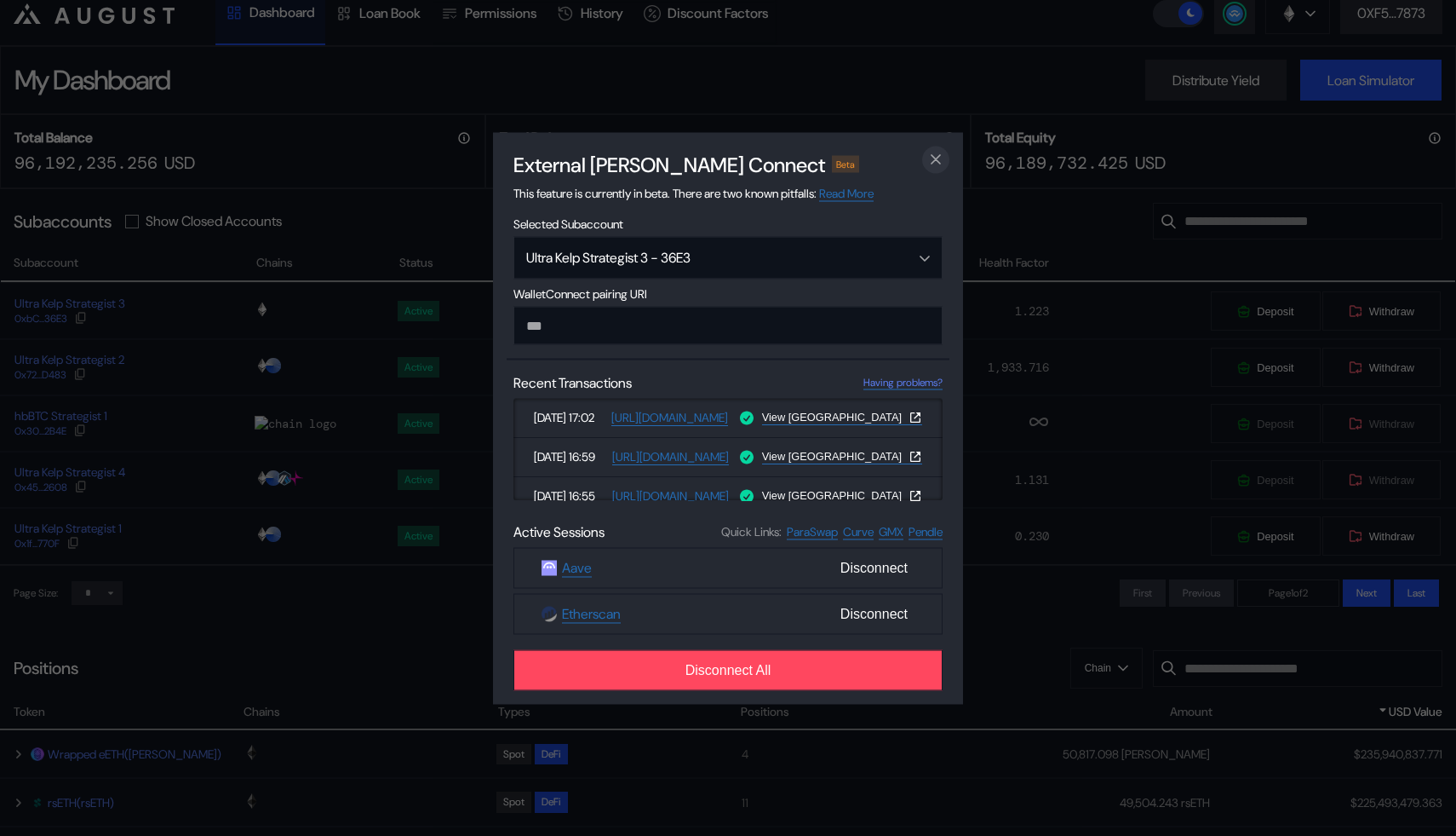
click at [939, 151] on icon "close modal" at bounding box center [935, 160] width 17 height 18
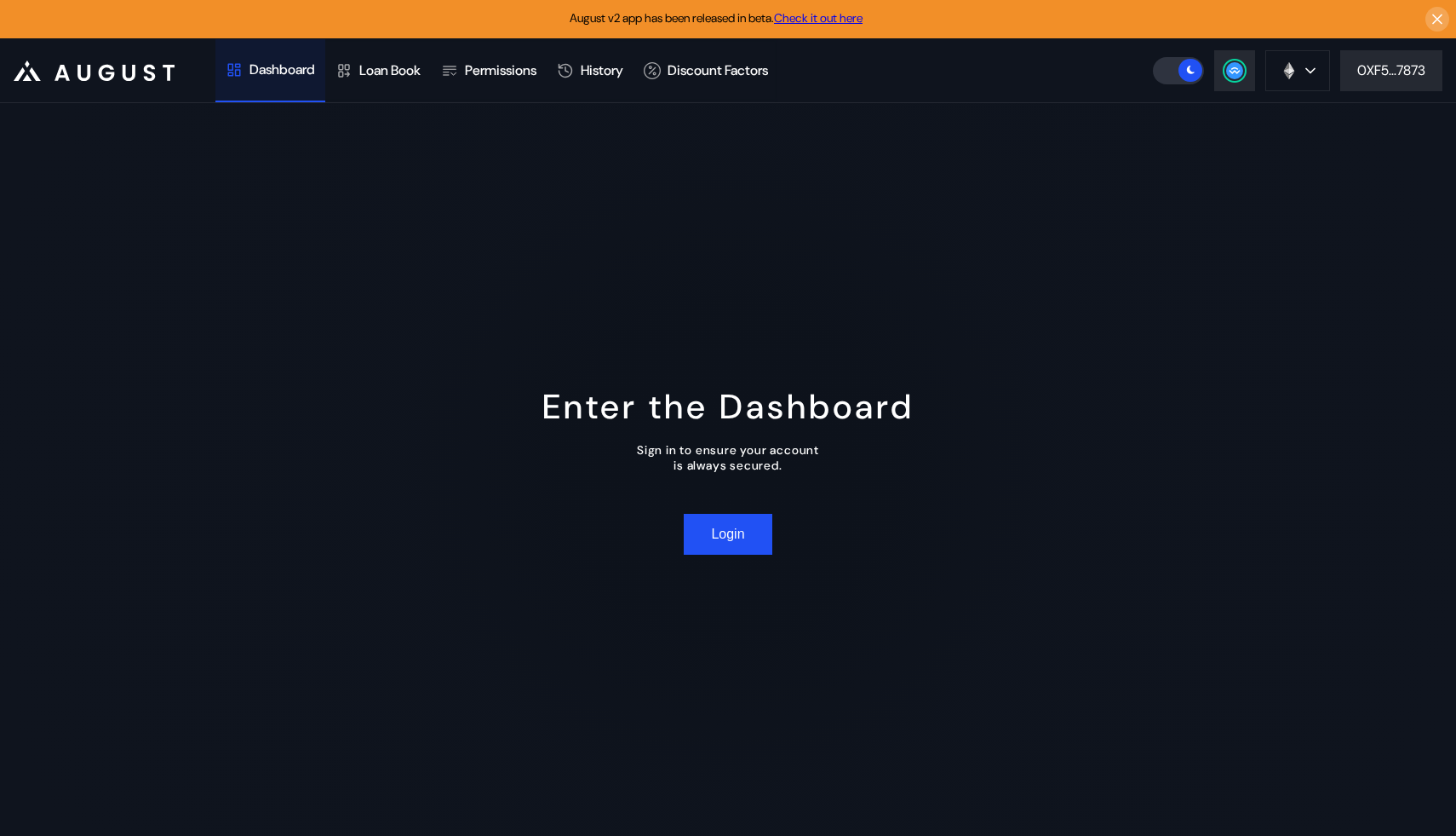
scroll to position [0, 0]
click at [736, 505] on div "Enter the Dashboard Sign in to ensure your account is always secured. Login" at bounding box center [728, 470] width 1456 height 733
click at [741, 539] on button "Login" at bounding box center [727, 534] width 87 height 41
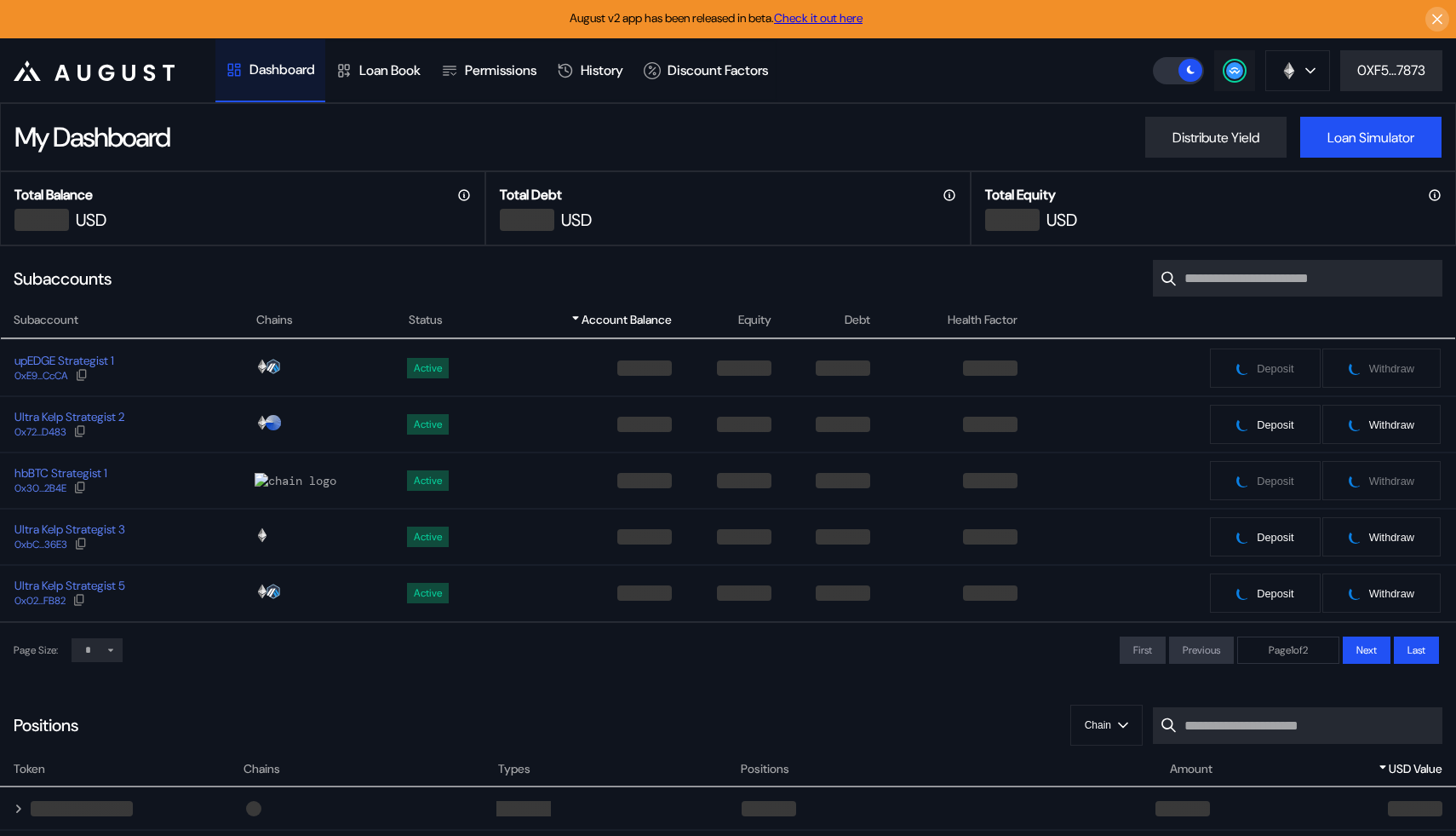
click at [1236, 84] on button at bounding box center [1235, 71] width 41 height 41
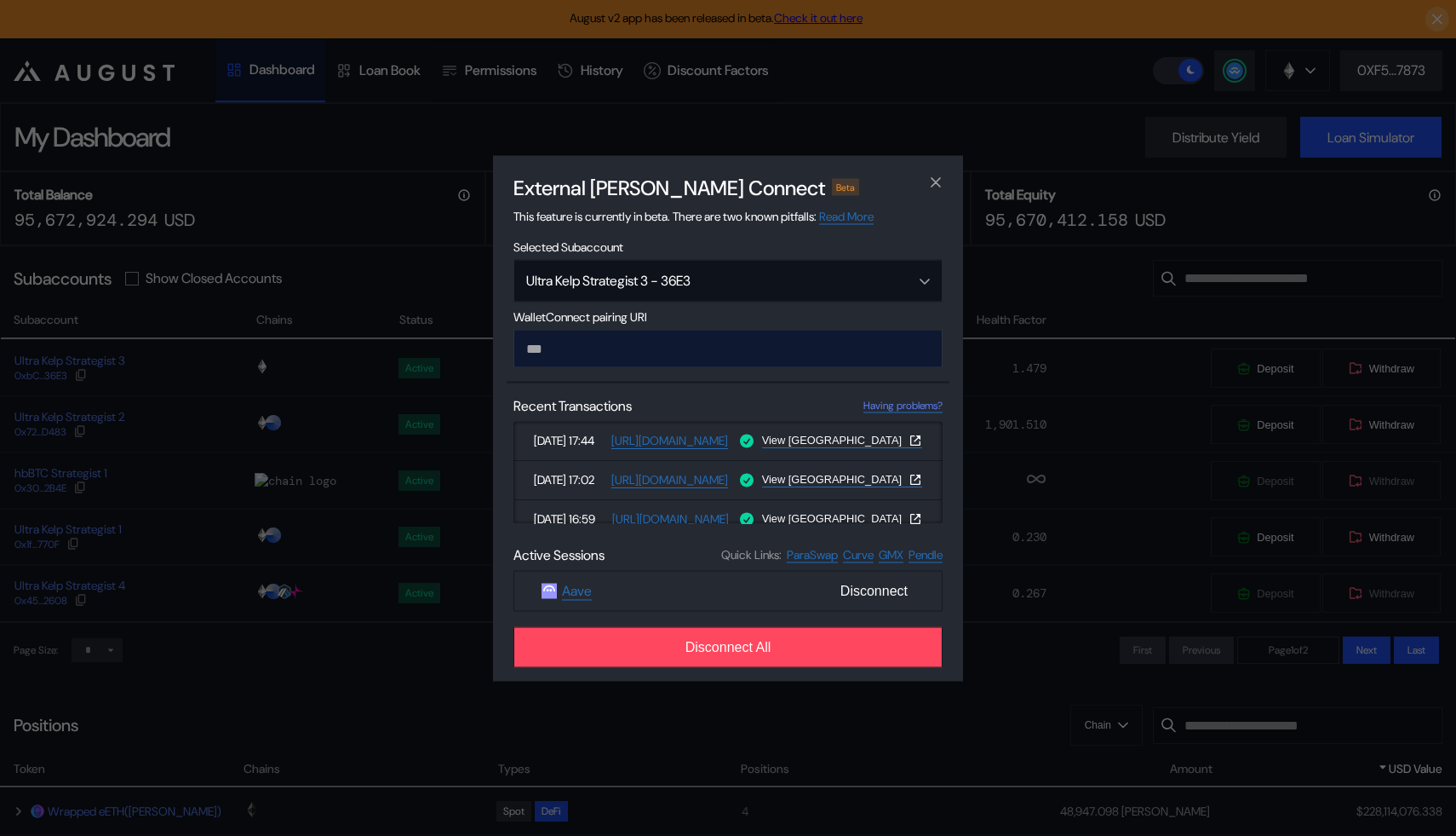
click at [657, 353] on input "modal" at bounding box center [728, 348] width 429 height 38
type input "**********"
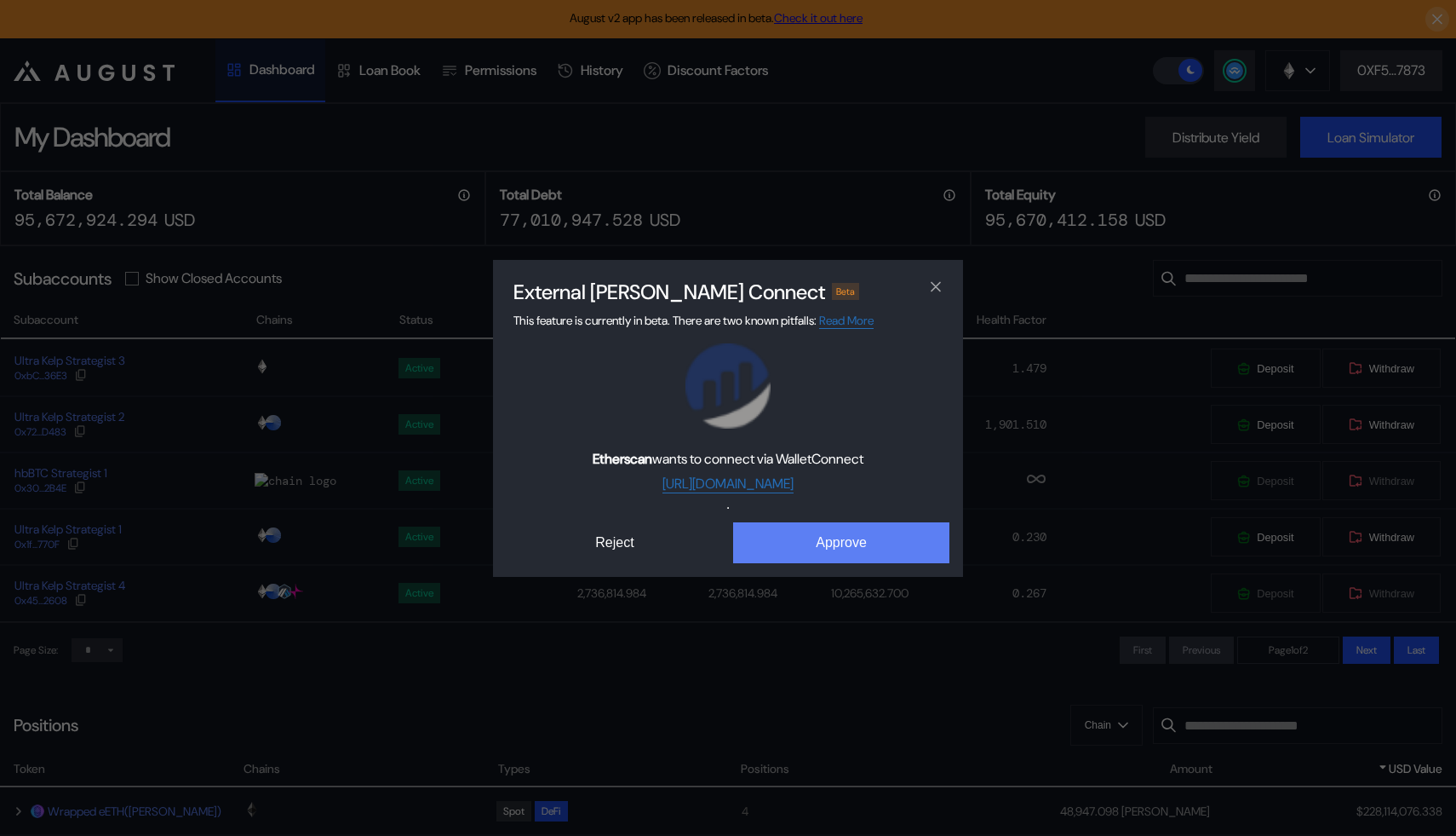
click at [777, 530] on button "Approve" at bounding box center [841, 543] width 216 height 41
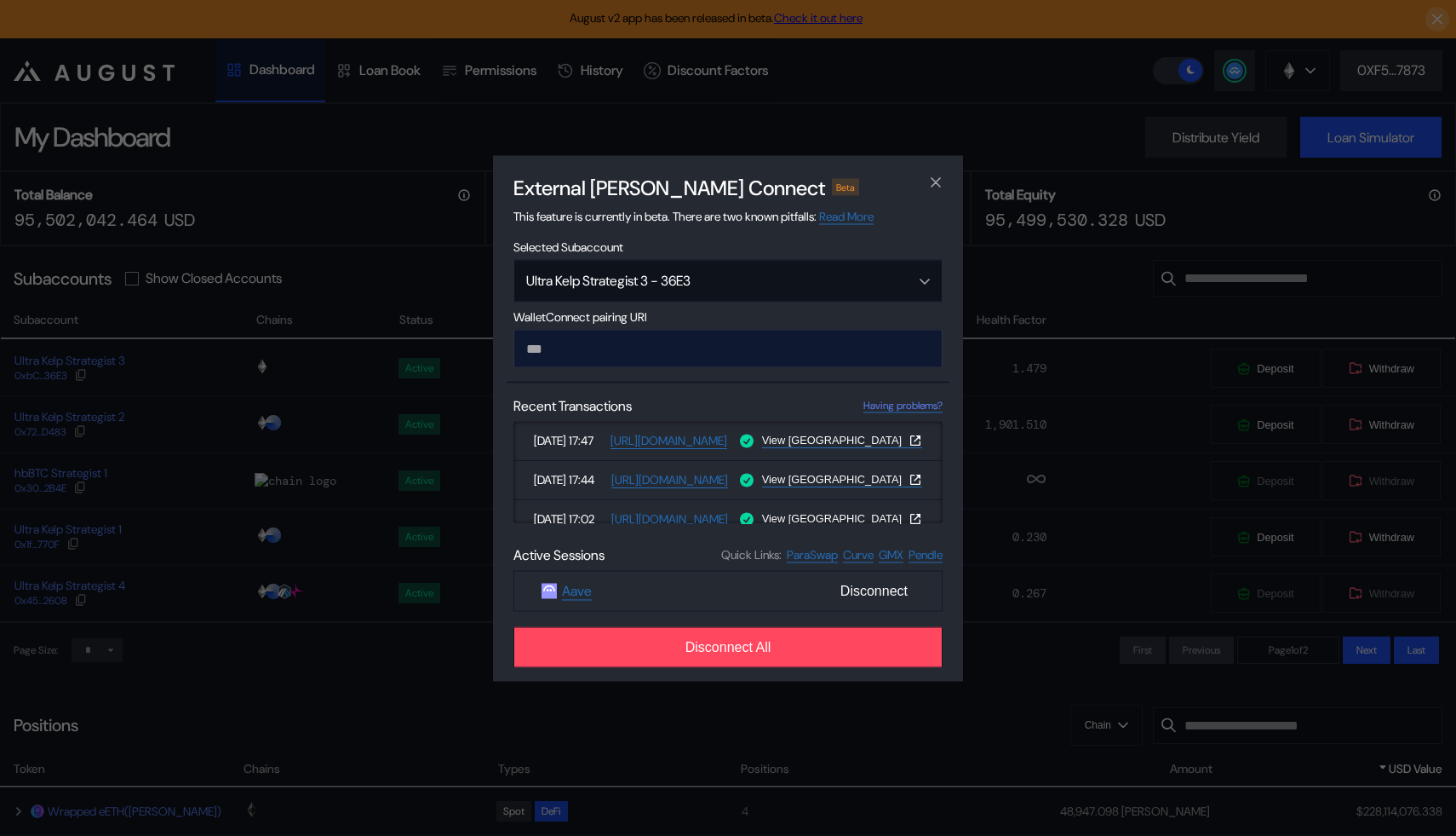
click at [634, 351] on input "modal" at bounding box center [728, 348] width 429 height 38
type input "**********"
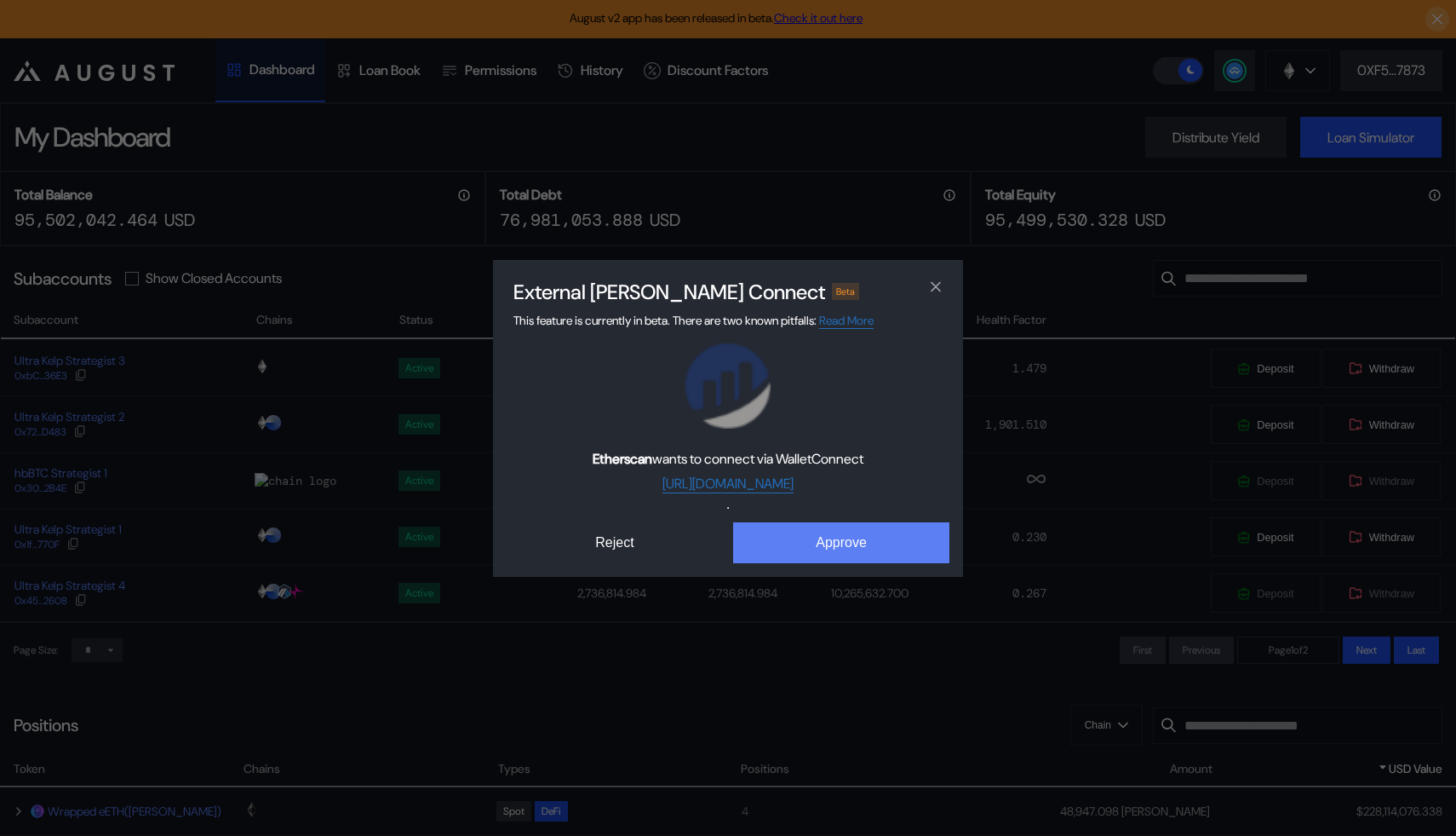
click at [786, 531] on button "Approve" at bounding box center [841, 543] width 216 height 41
